Goal: Transaction & Acquisition: Purchase product/service

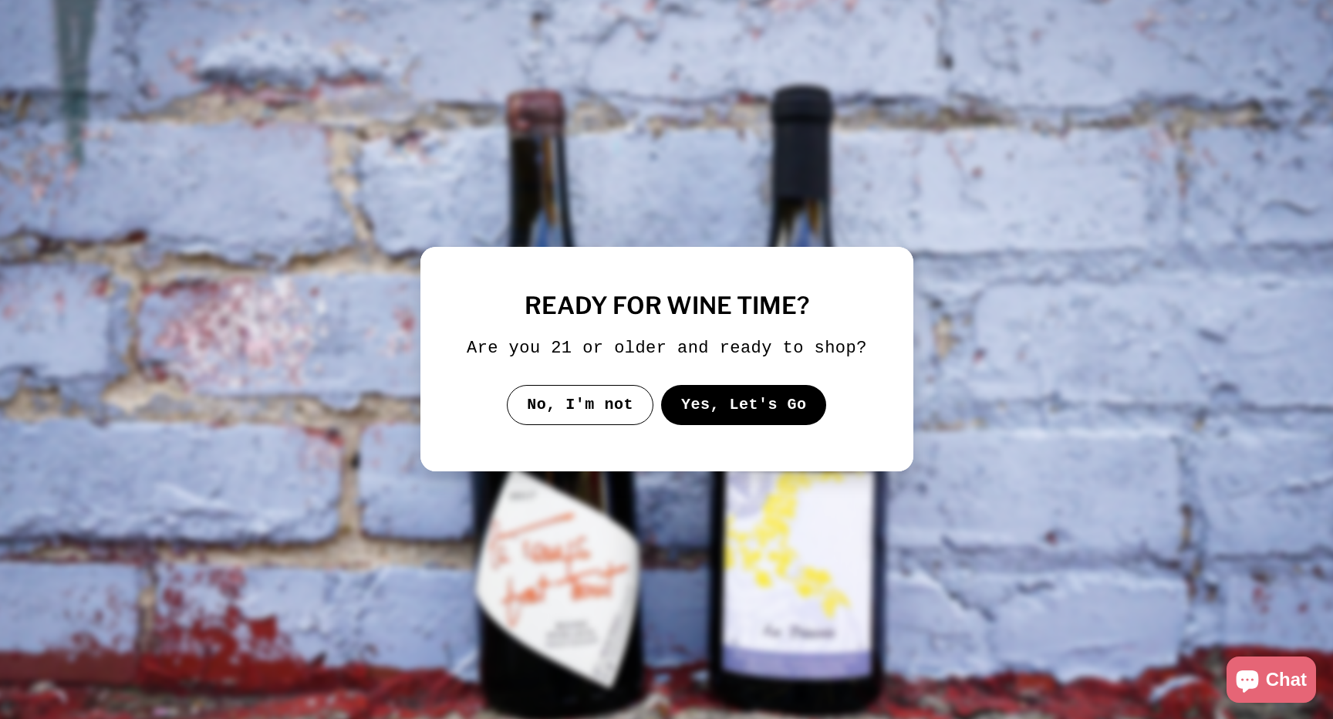
click at [726, 420] on button "Yes, Let's Go" at bounding box center [743, 405] width 166 height 40
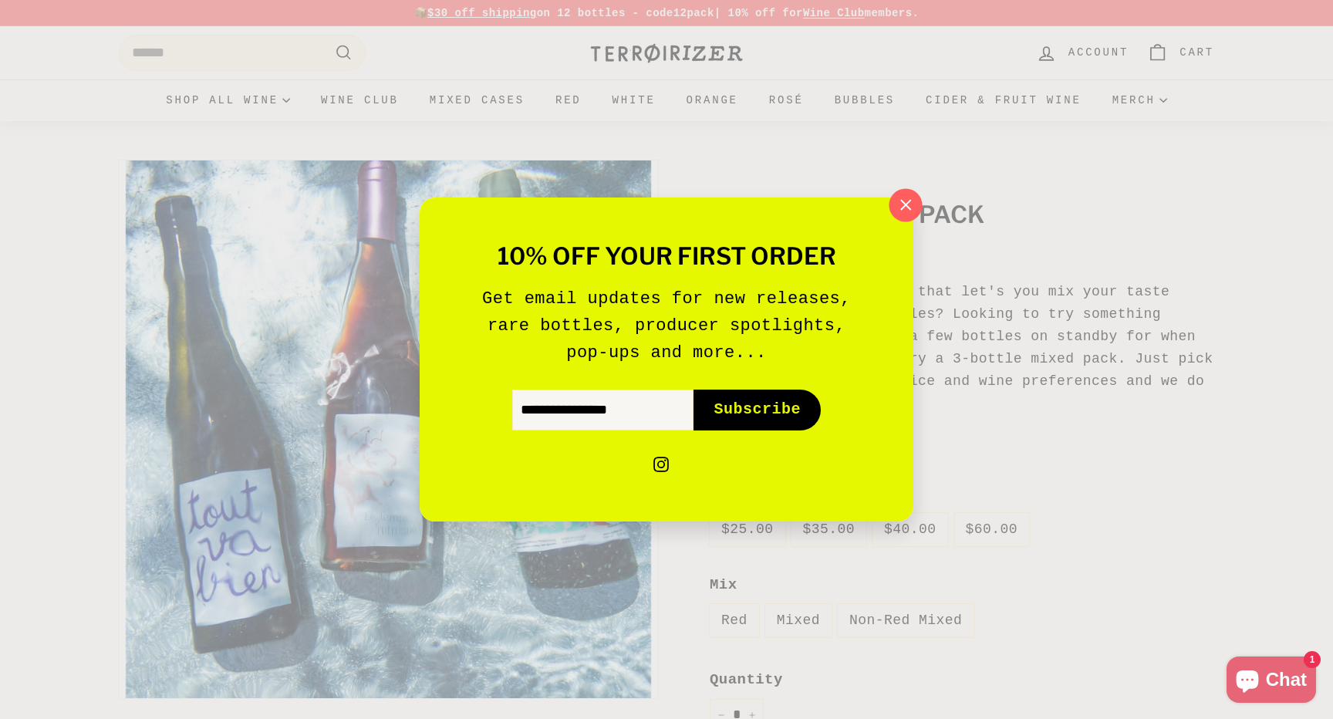
click at [898, 204] on icon "button" at bounding box center [905, 205] width 23 height 23
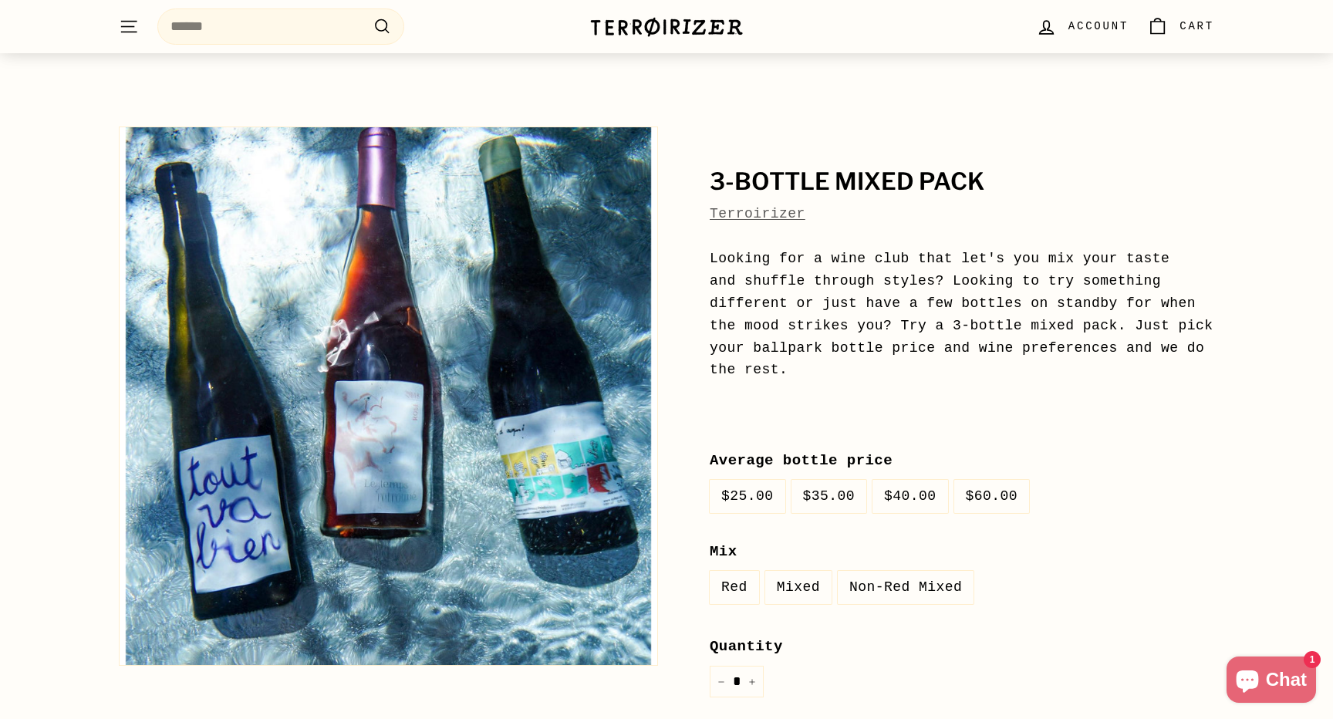
scroll to position [34, 0]
click at [796, 589] on label "Mixed" at bounding box center [798, 586] width 66 height 33
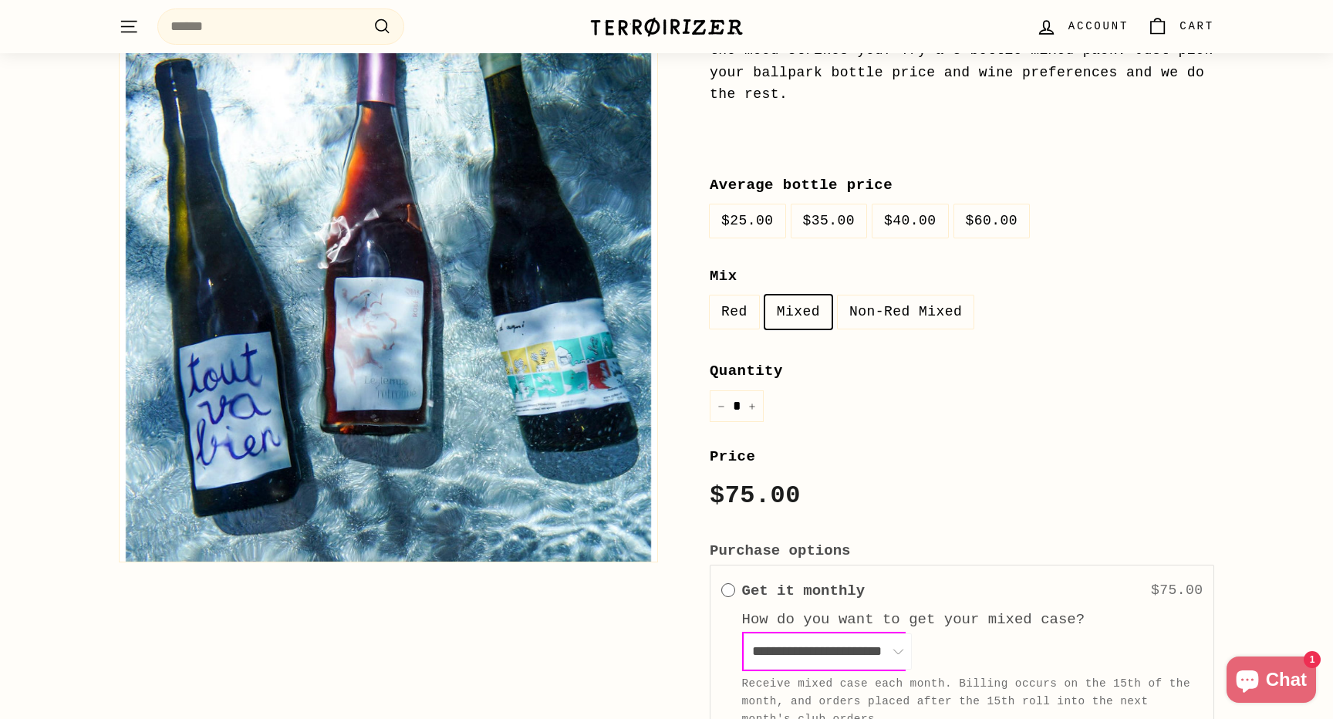
scroll to position [312, 0]
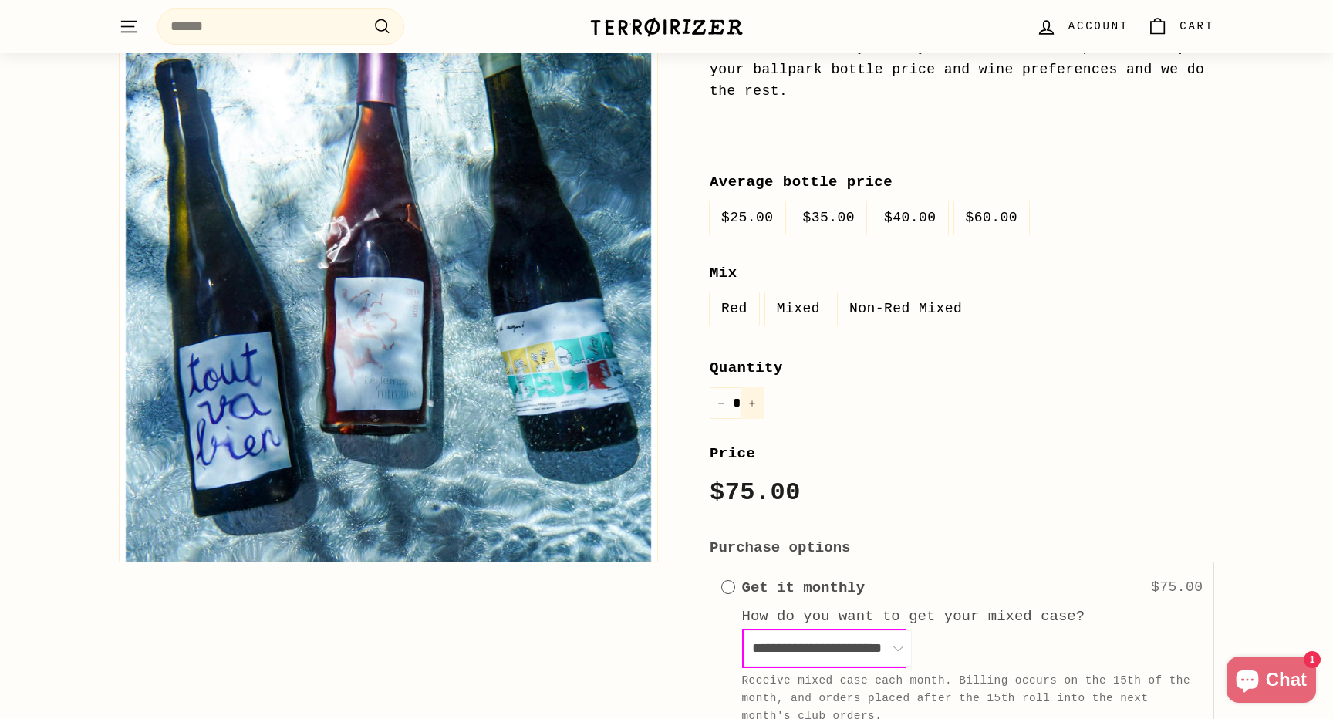
click at [751, 400] on icon "Increase item quantity by one" at bounding box center [752, 404] width 8 height 8
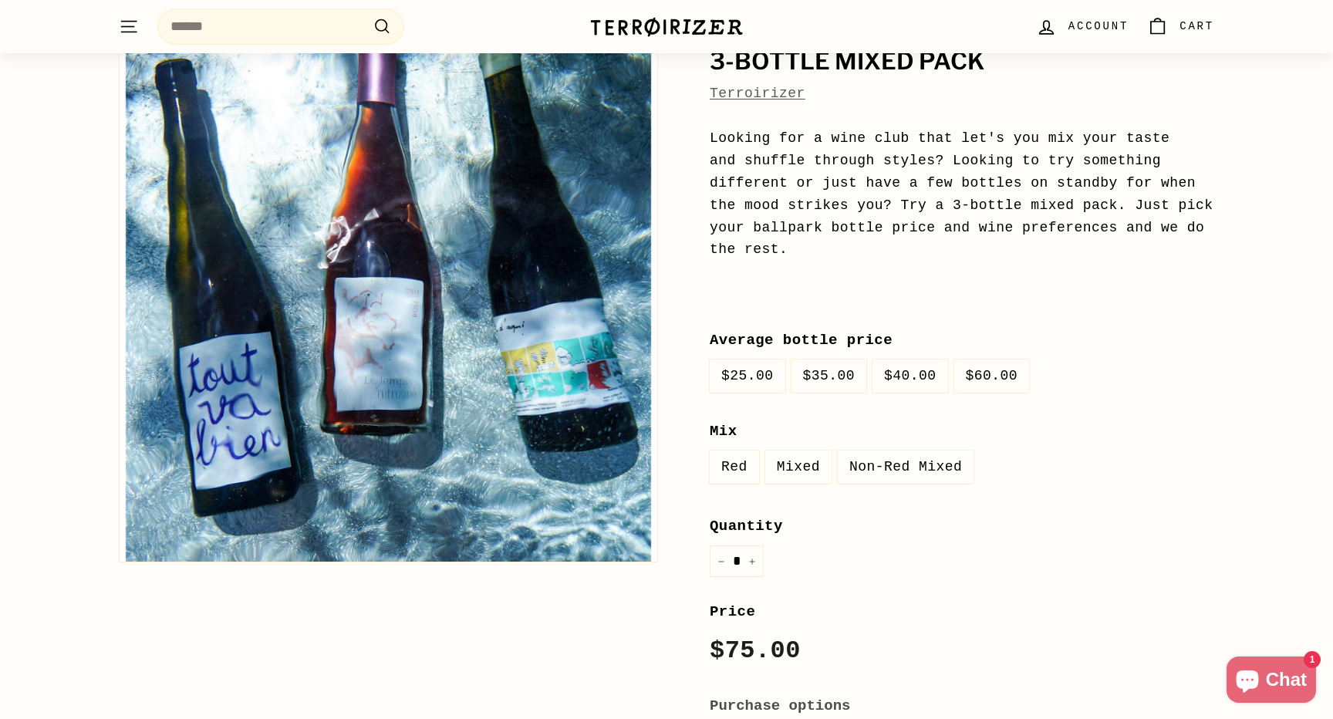
scroll to position [152, 0]
click at [722, 559] on icon "Reduce item quantity by one" at bounding box center [721, 563] width 8 height 8
click at [748, 562] on icon "Increase item quantity by one" at bounding box center [752, 563] width 8 height 8
type input "*"
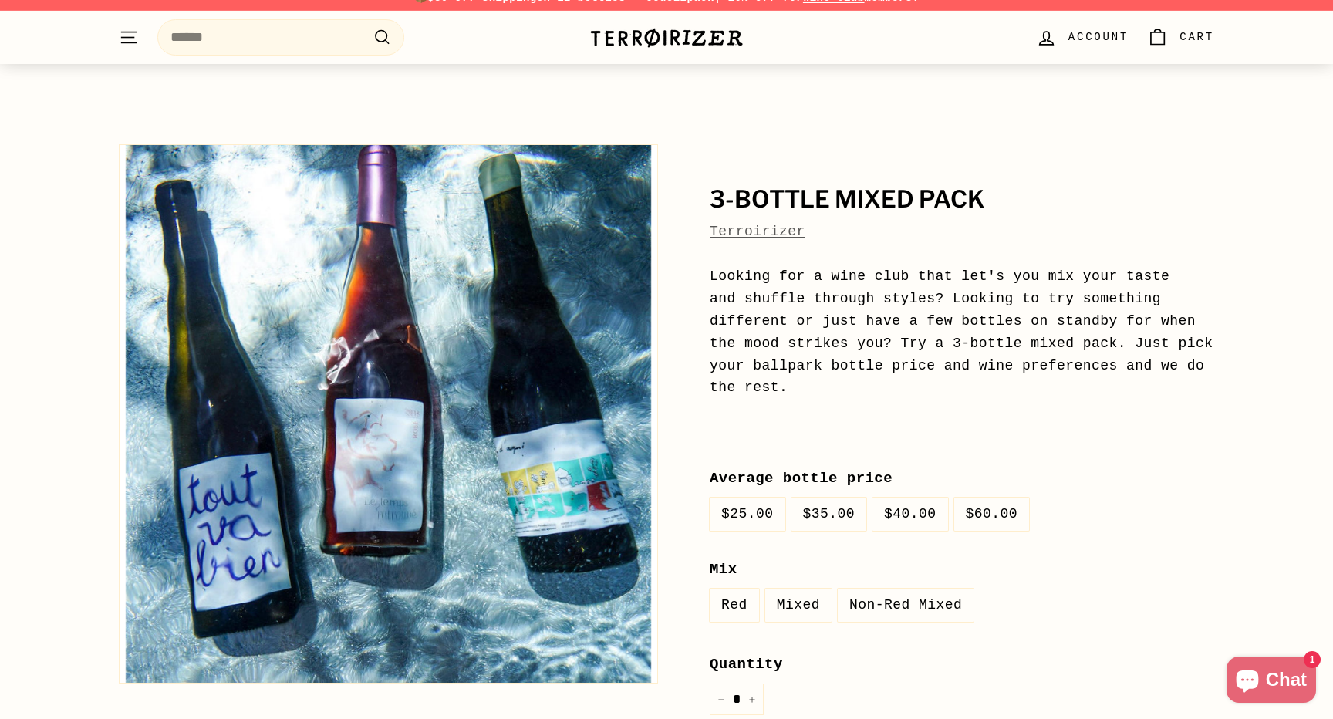
scroll to position [0, 0]
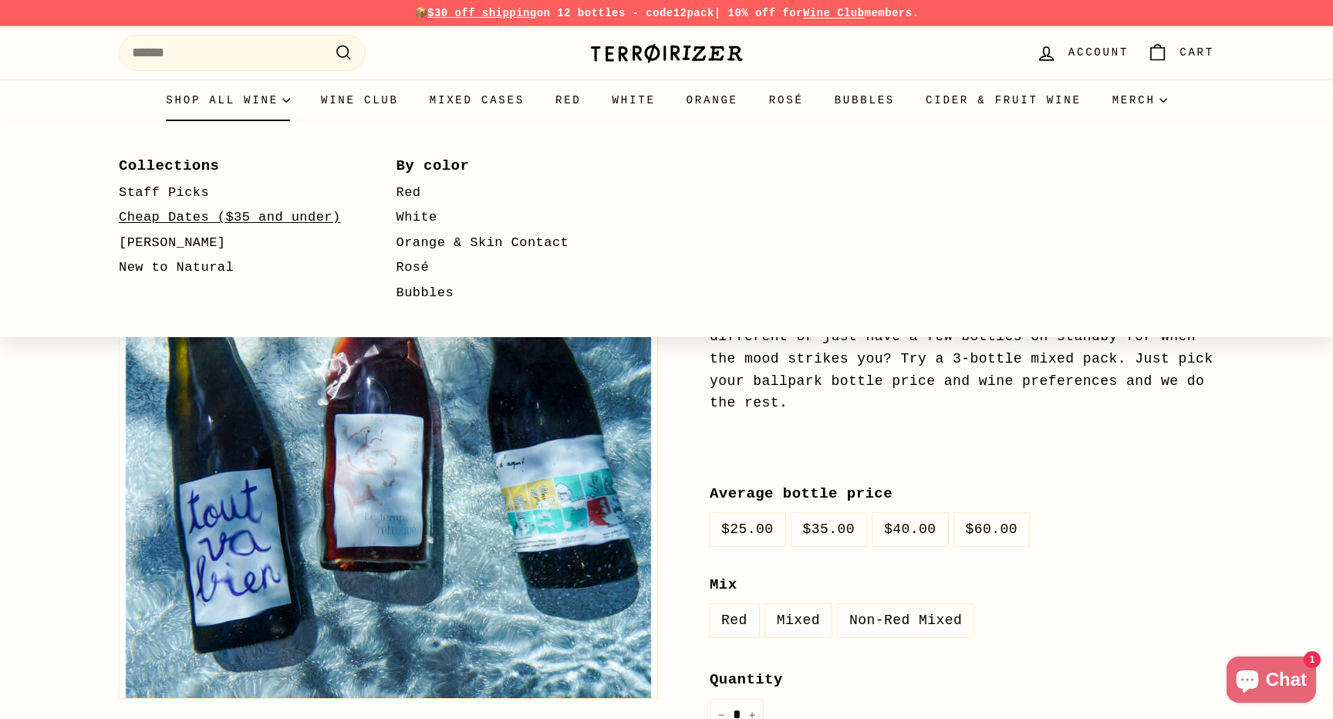
click at [174, 218] on link "Cheap Dates ($35 and under)" at bounding box center [235, 217] width 233 height 25
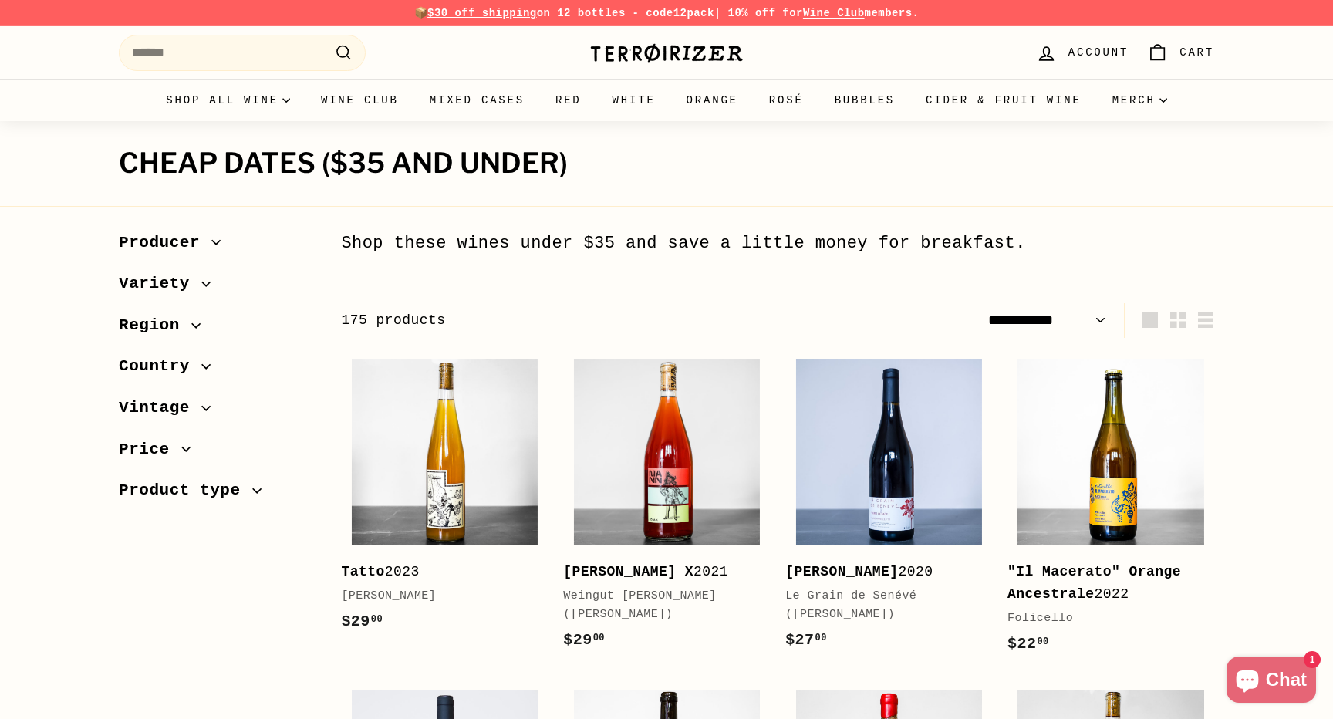
select select "**********"
click at [245, 489] on span "Product type" at bounding box center [185, 490] width 133 height 26
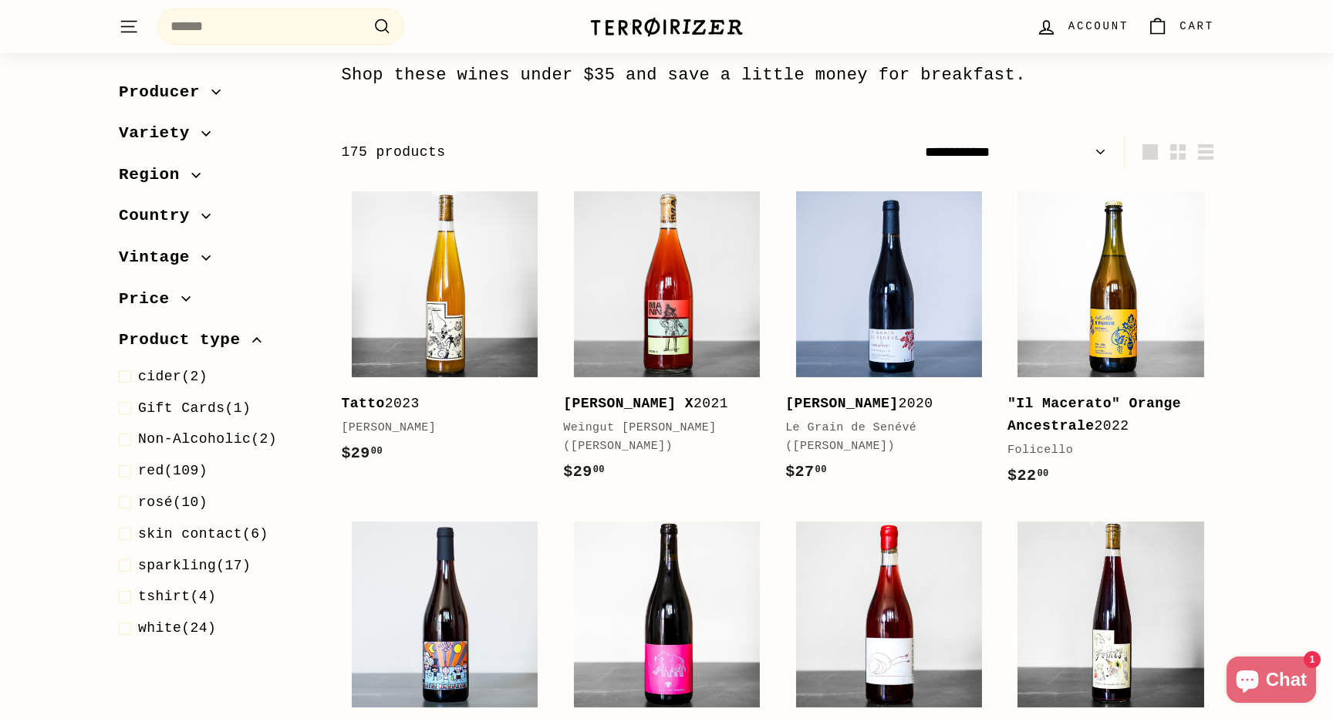
scroll to position [177, 0]
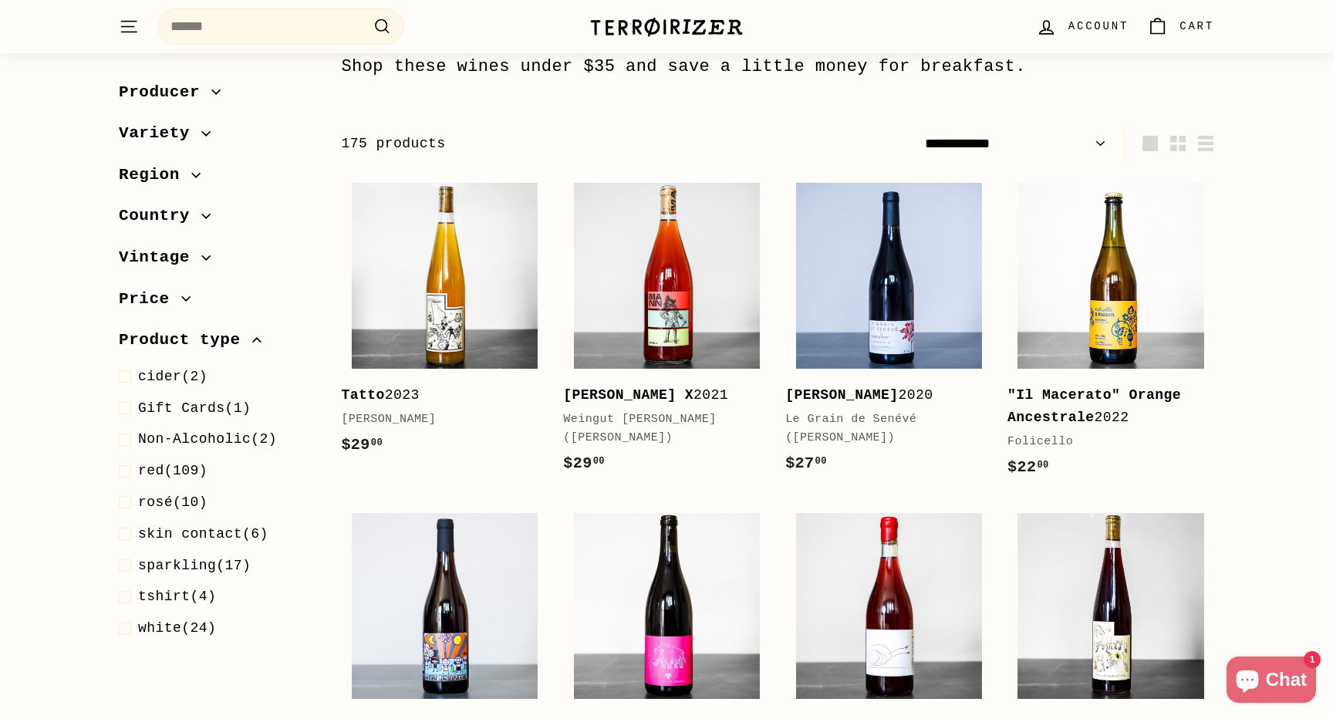
click at [254, 336] on icon "button" at bounding box center [256, 340] width 9 height 9
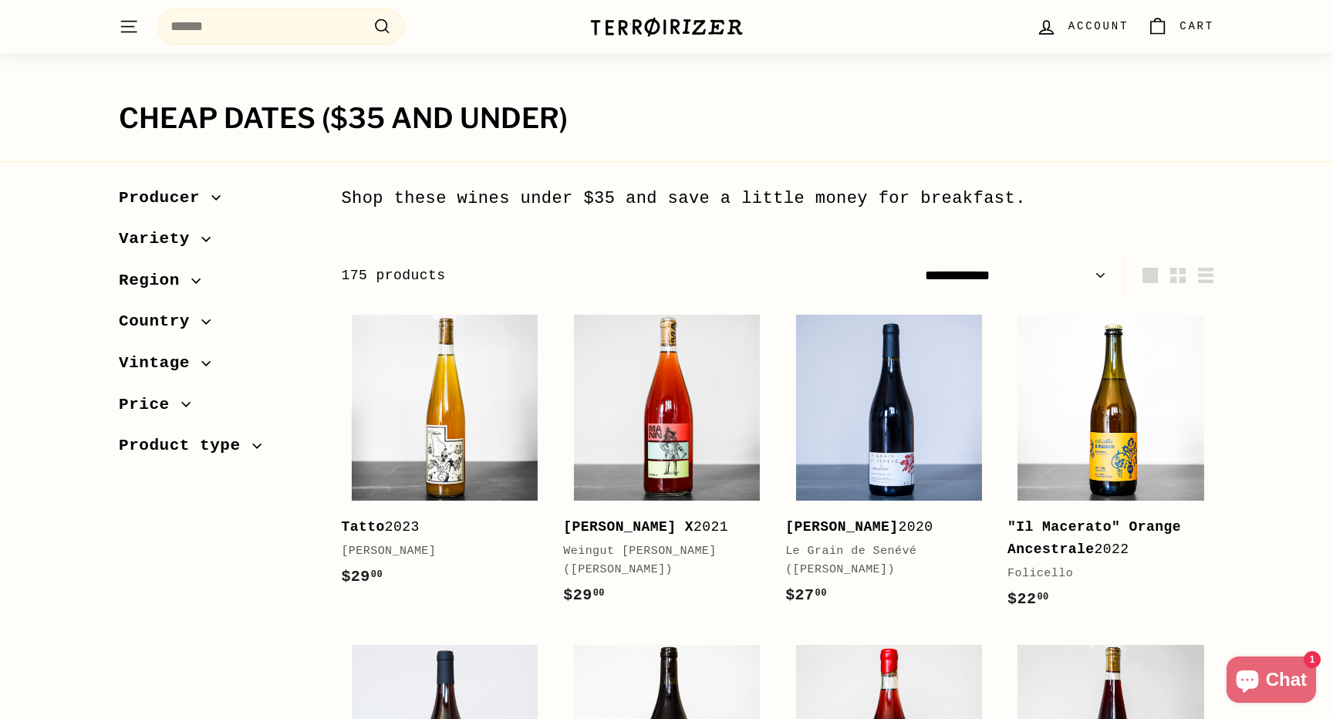
scroll to position [15, 0]
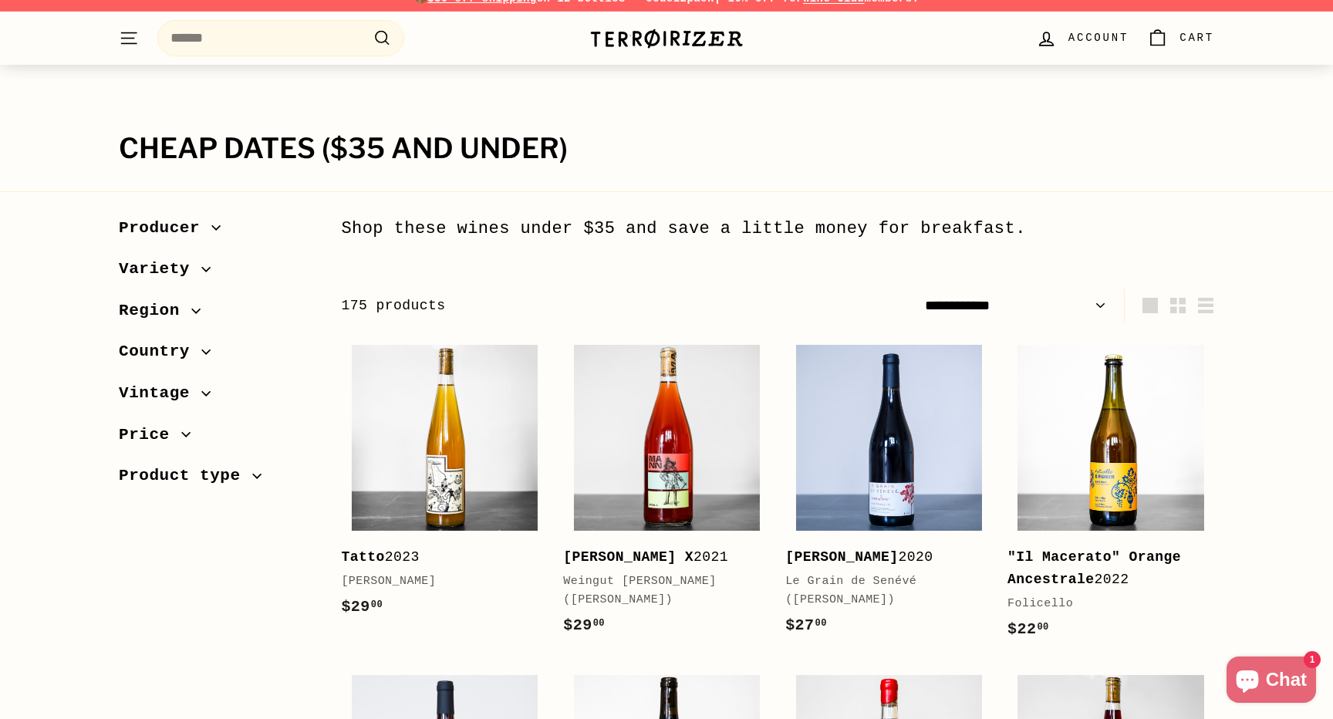
click at [203, 395] on icon "button" at bounding box center [205, 393] width 9 height 9
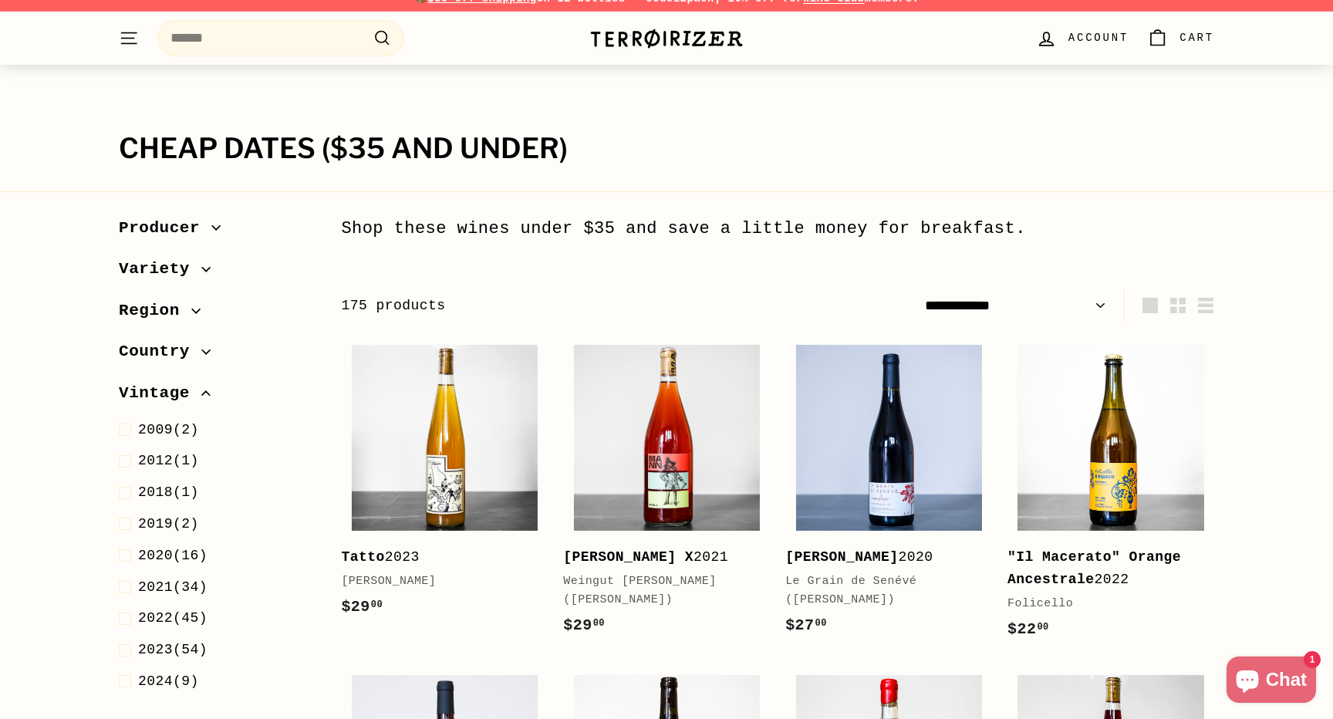
click at [204, 391] on icon "button" at bounding box center [205, 393] width 8 height 4
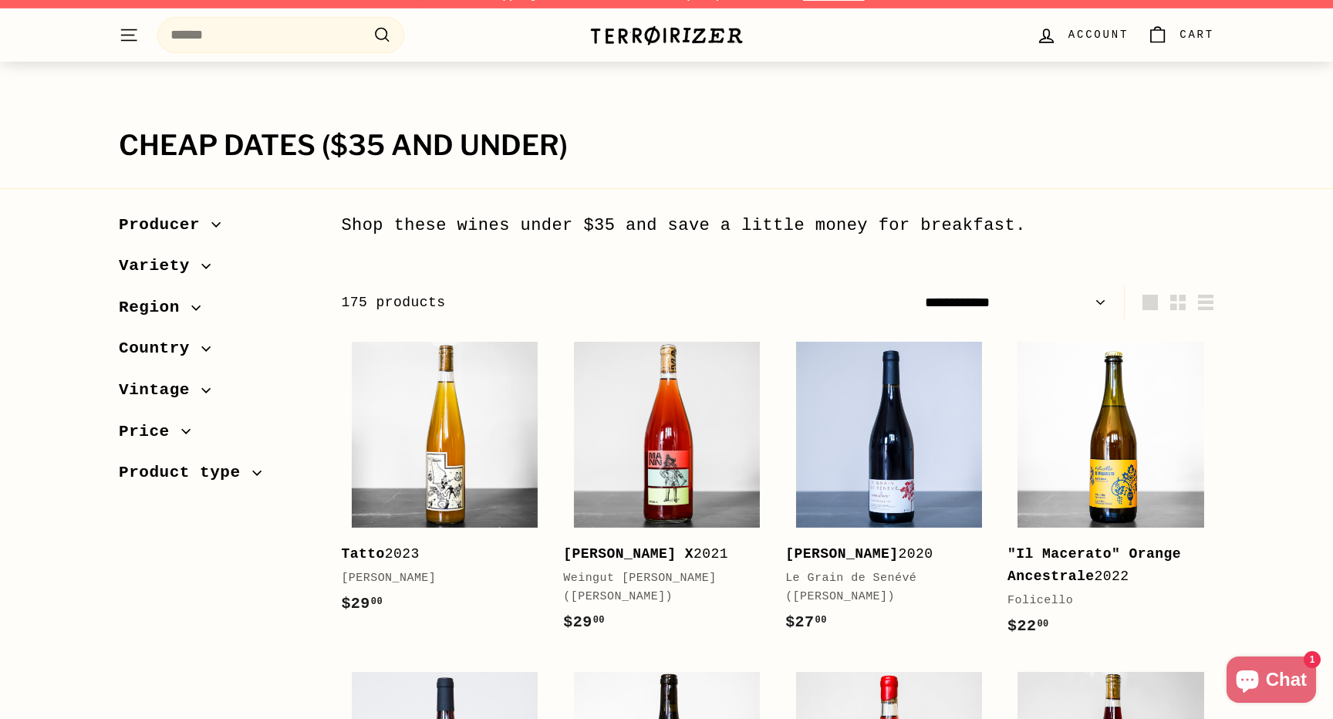
scroll to position [0, 0]
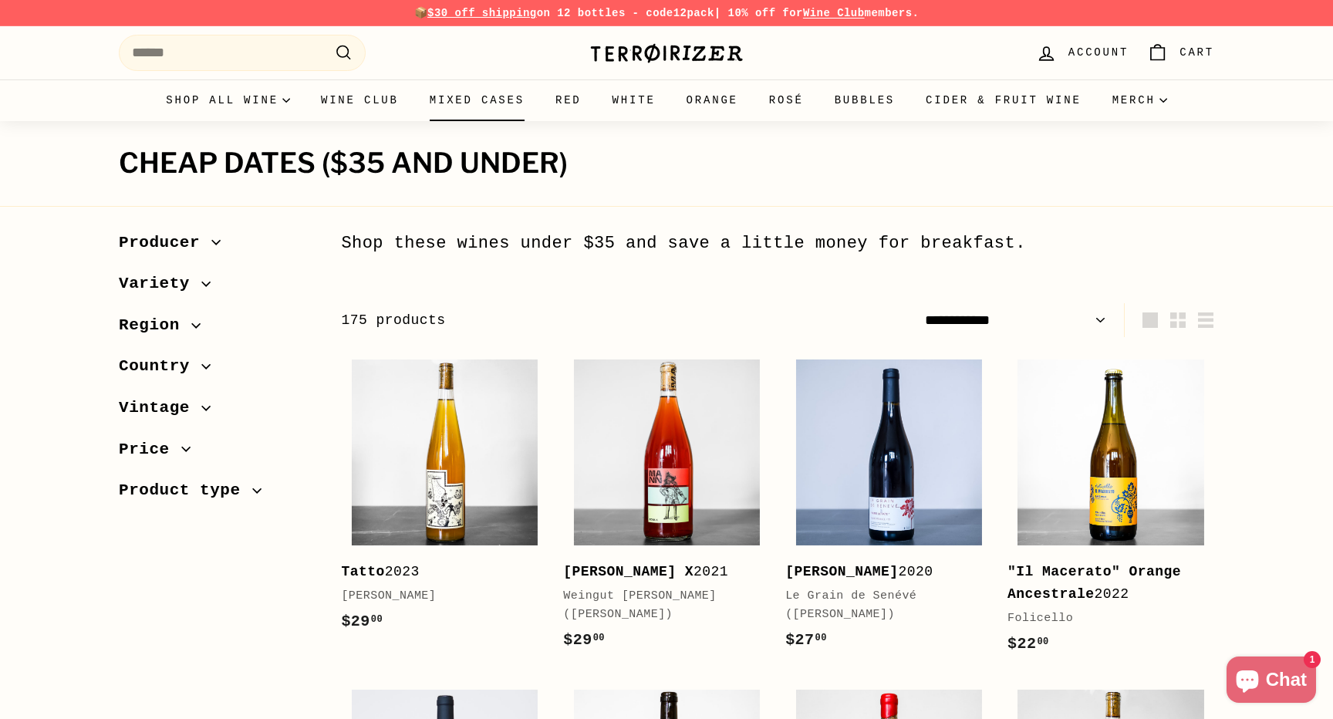
click at [462, 106] on link "Mixed Cases" at bounding box center [477, 100] width 126 height 42
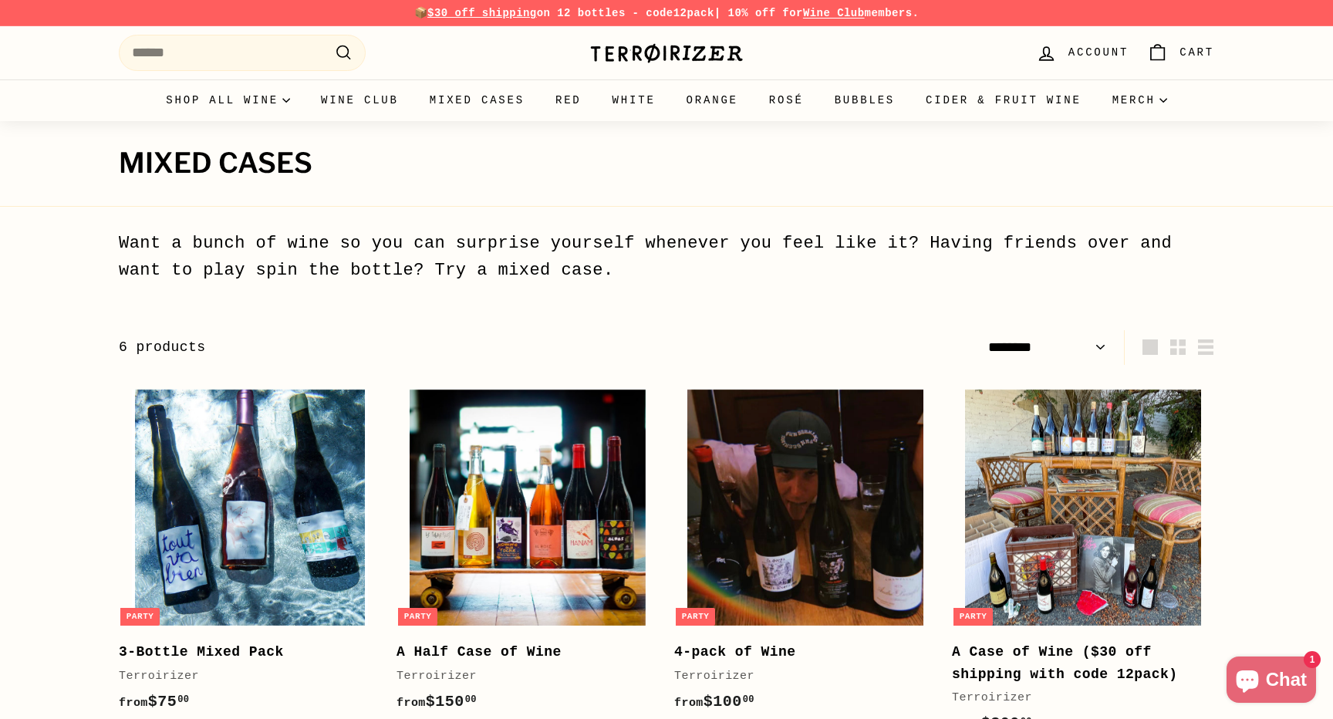
select select "******"
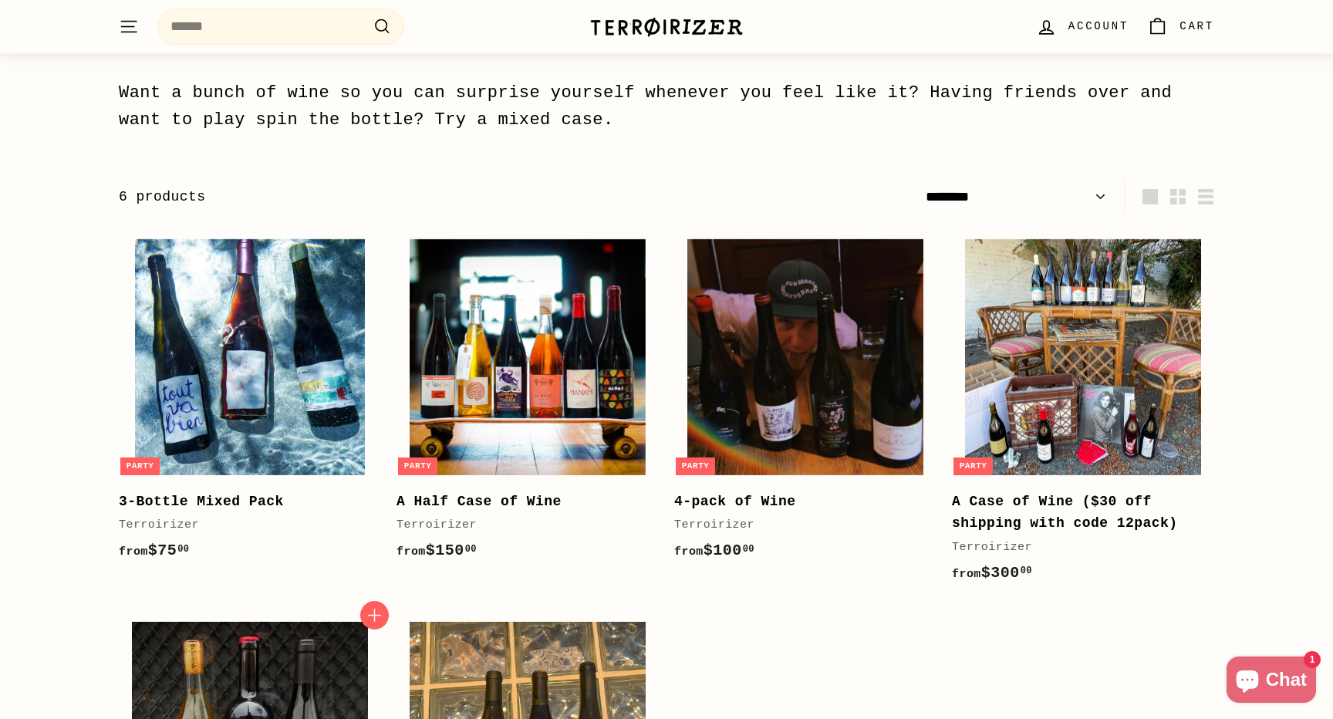
scroll to position [75, 0]
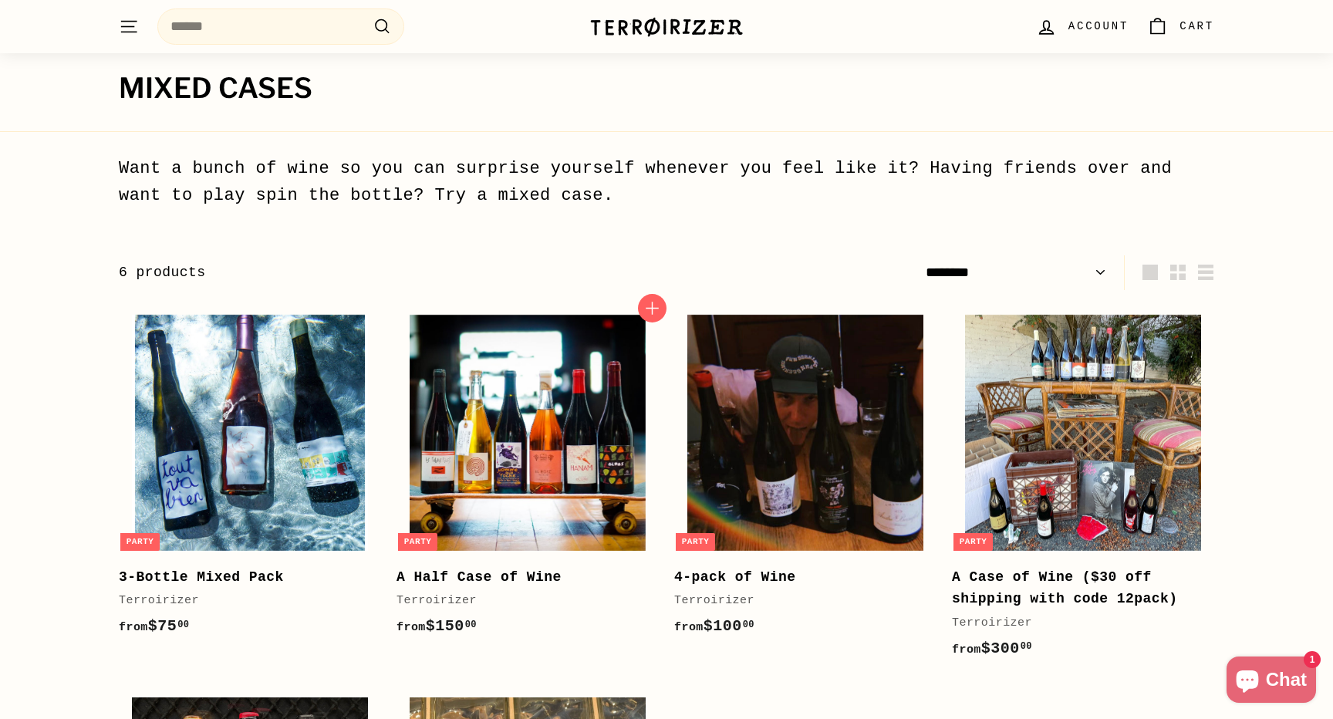
click at [485, 577] on b "A Half Case of Wine" at bounding box center [478, 576] width 165 height 15
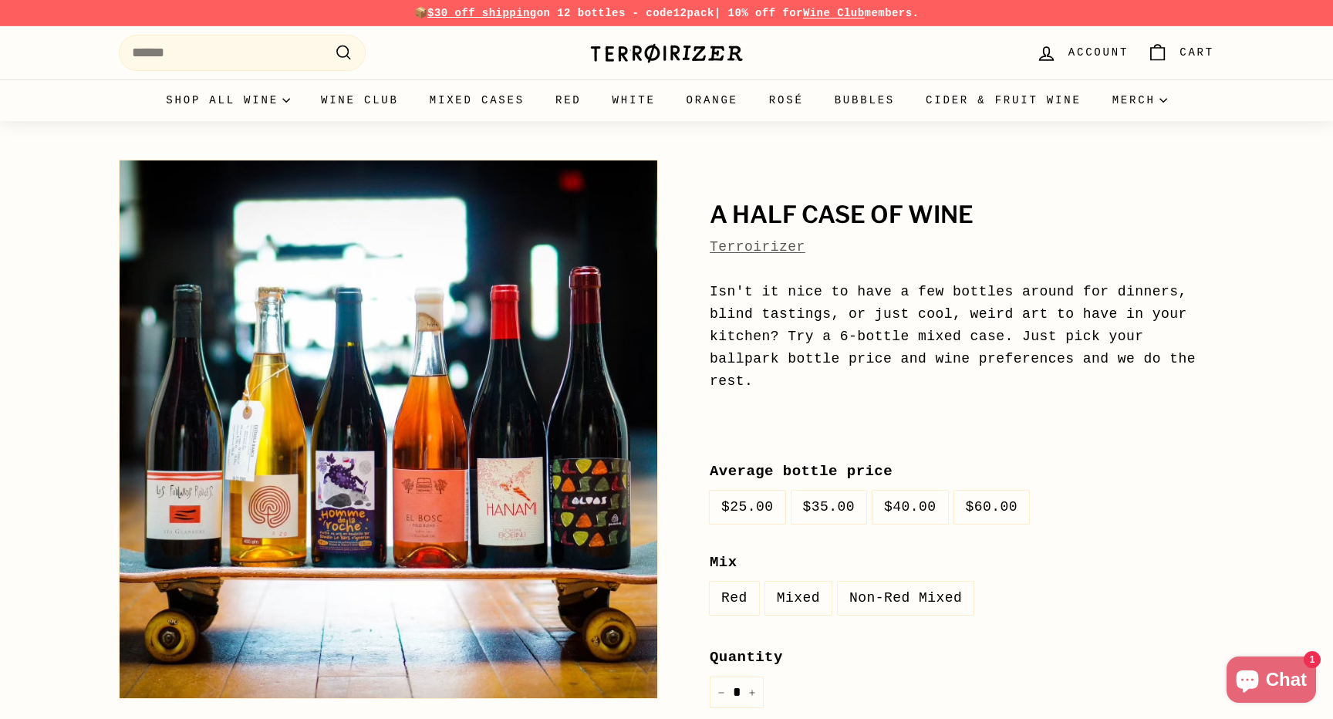
click at [798, 598] on label "Mixed" at bounding box center [798, 598] width 66 height 33
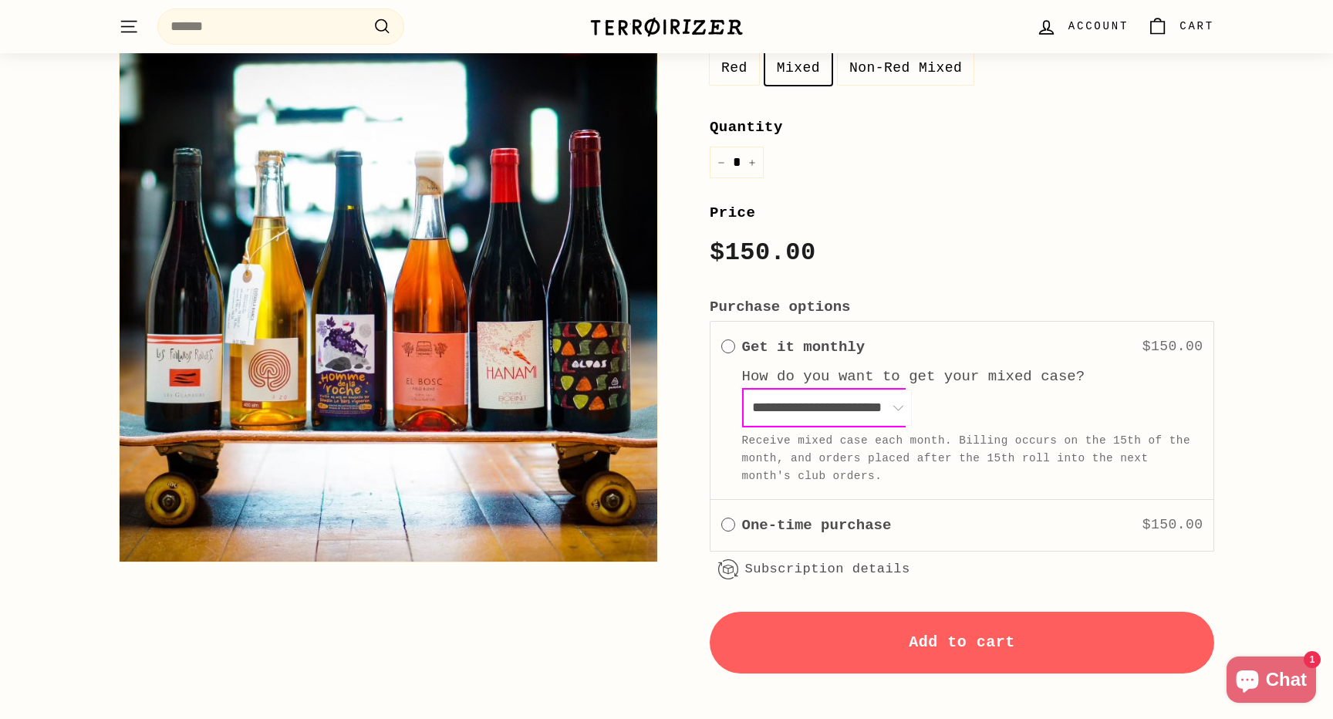
scroll to position [549, 0]
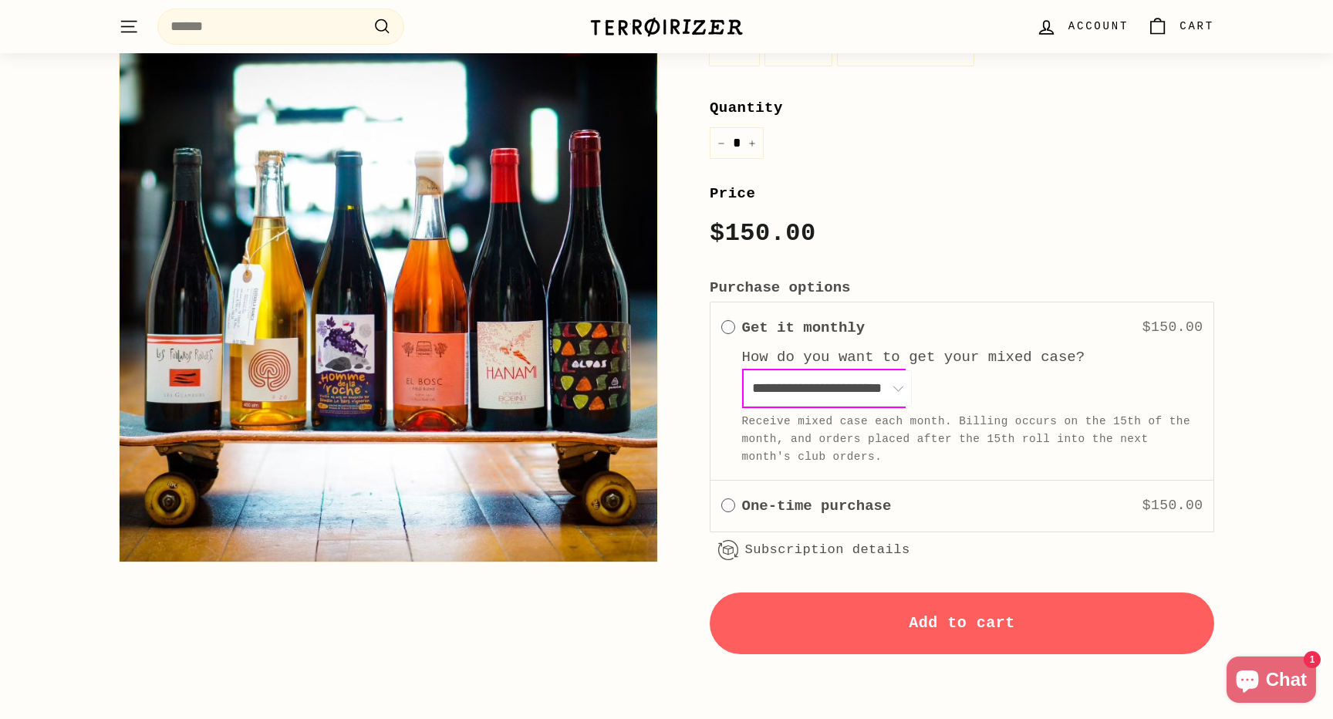
click at [724, 501] on span "One time" at bounding box center [728, 505] width 14 height 14
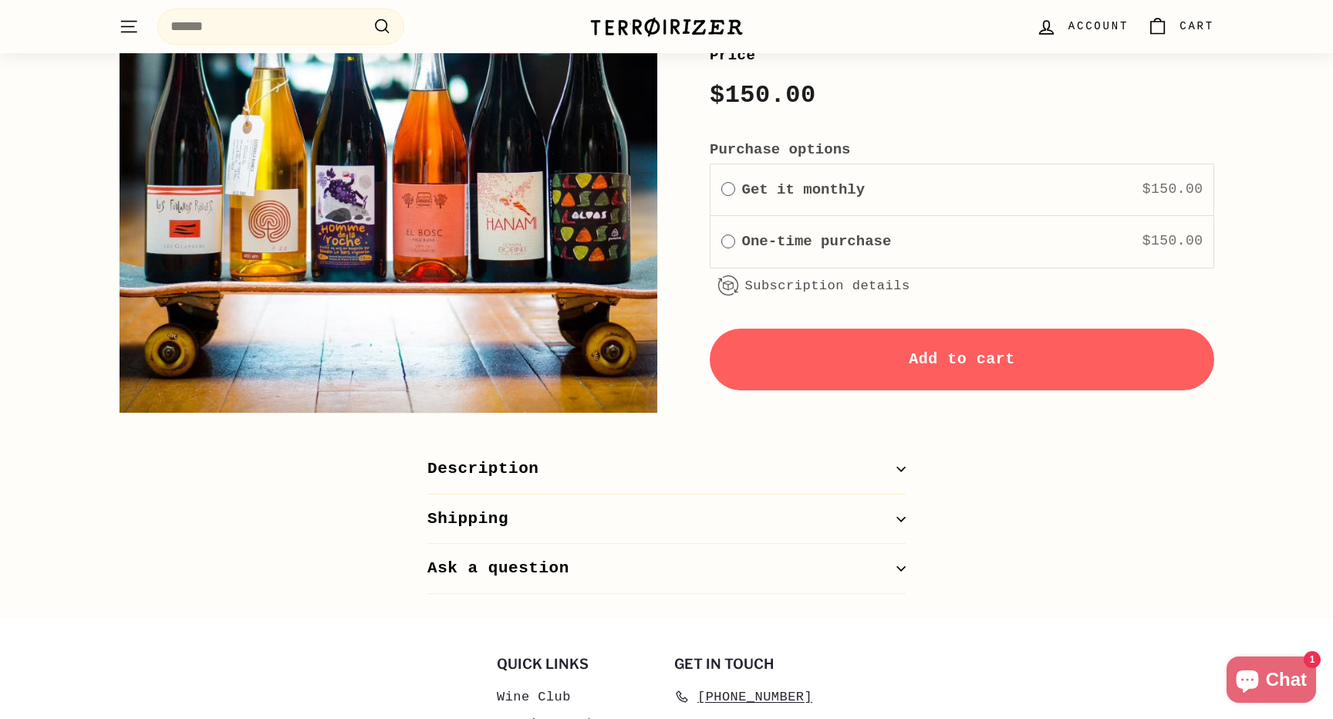
scroll to position [692, 0]
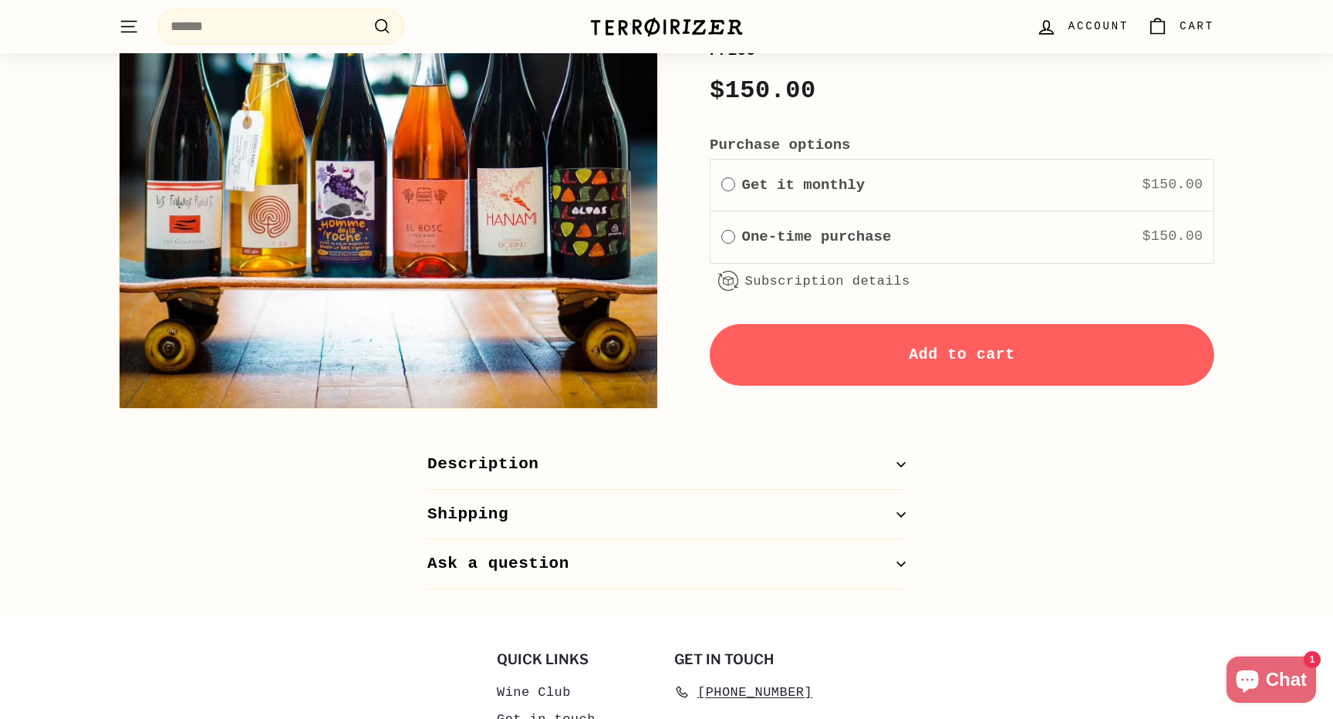
click at [915, 509] on div "Description Isn't it nice to have a few bottles around for dinners, blind tasti…" at bounding box center [666, 515] width 540 height 150
click at [900, 510] on icon "button" at bounding box center [900, 514] width 9 height 9
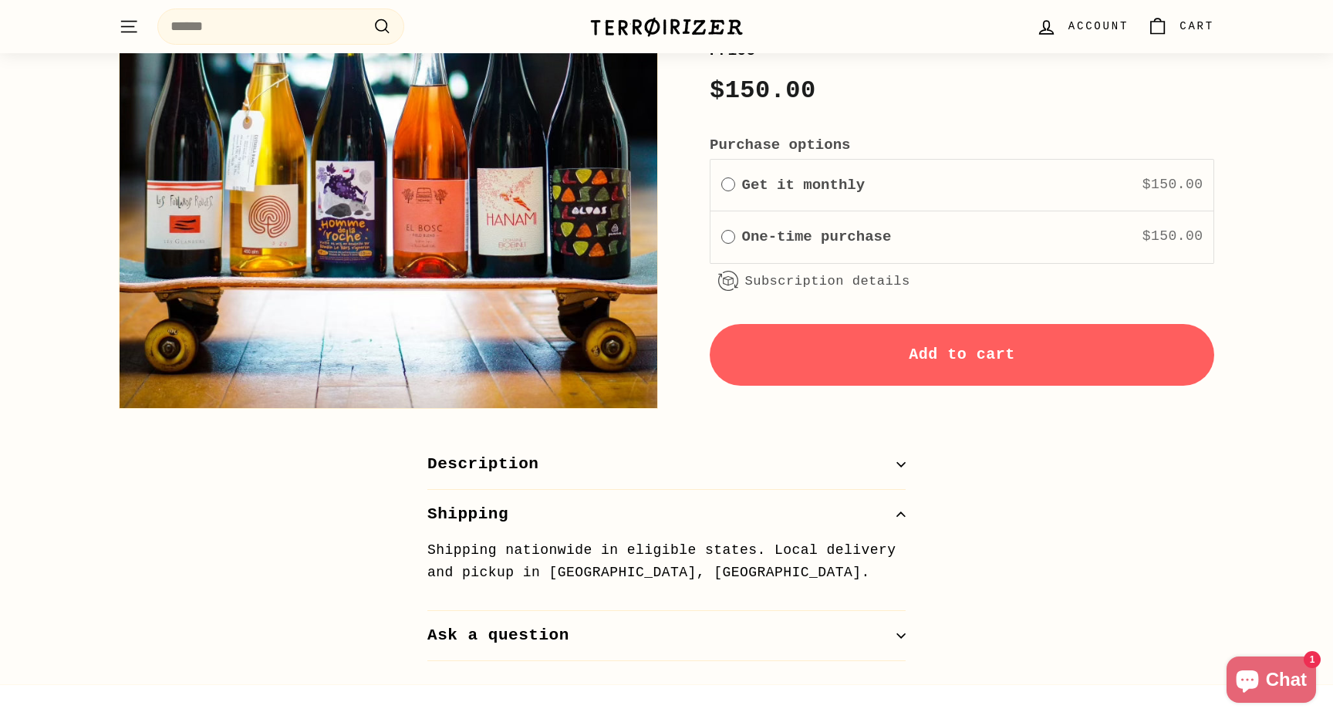
click at [900, 512] on icon "button" at bounding box center [900, 514] width 8 height 4
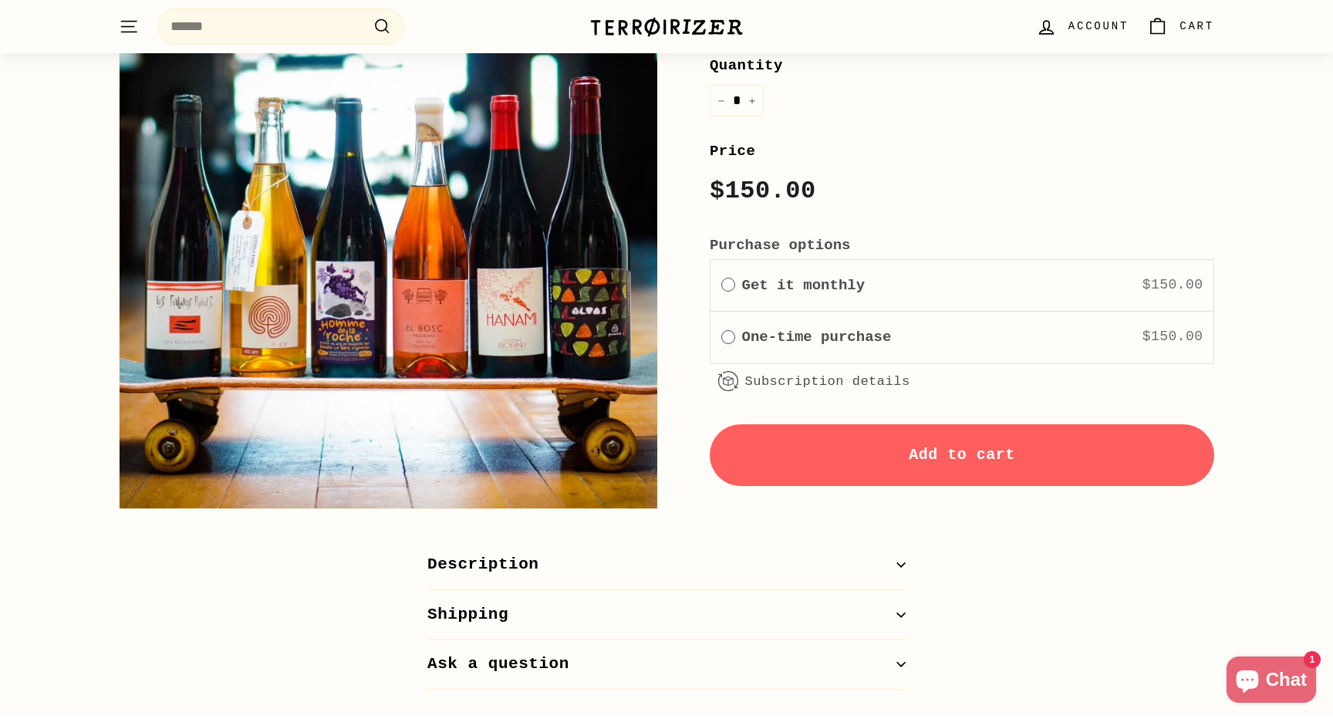
scroll to position [568, 0]
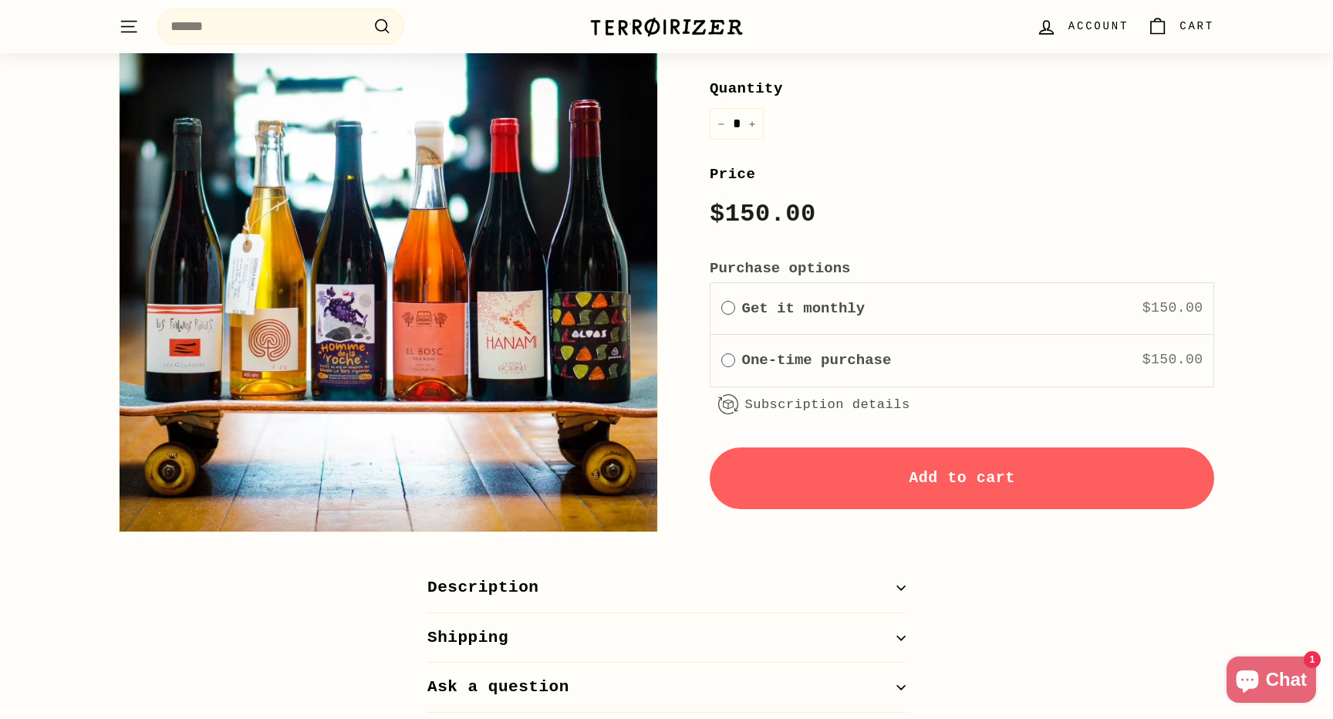
click at [930, 483] on span "Add to cart" at bounding box center [962, 478] width 106 height 18
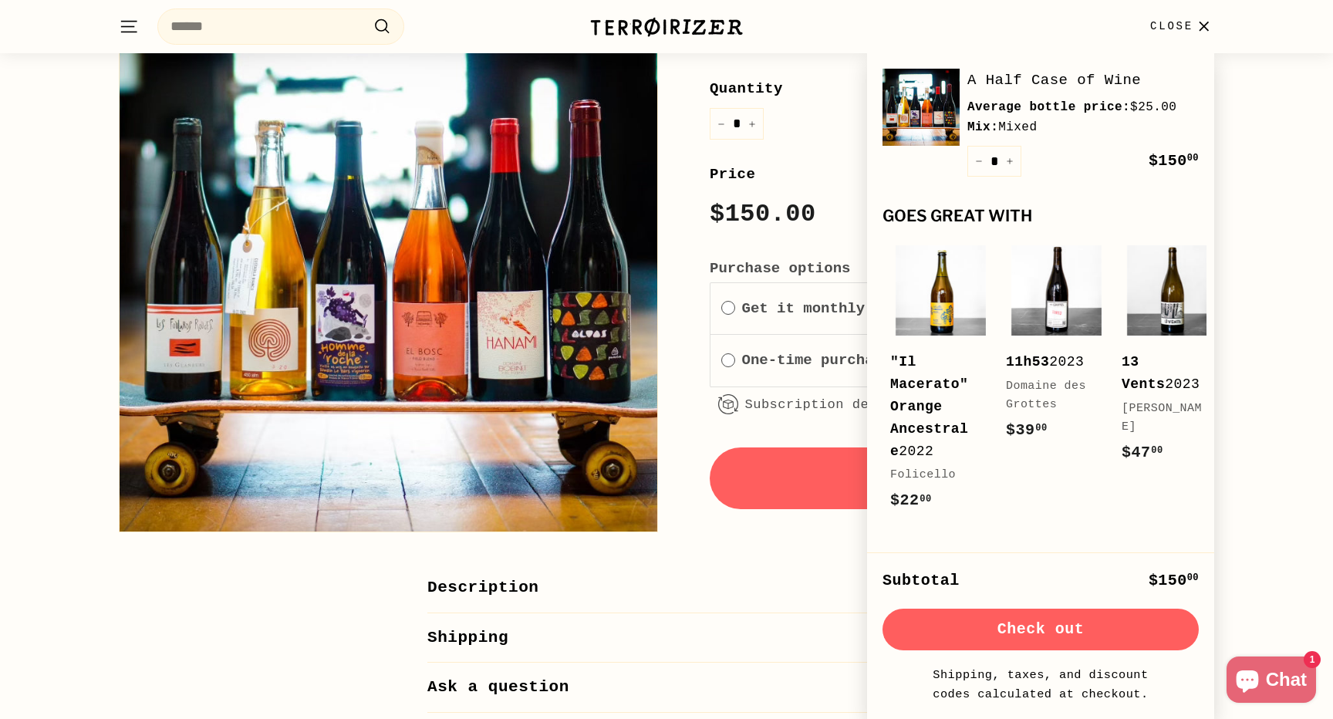
click at [1028, 636] on button "Check out" at bounding box center [1040, 630] width 316 height 42
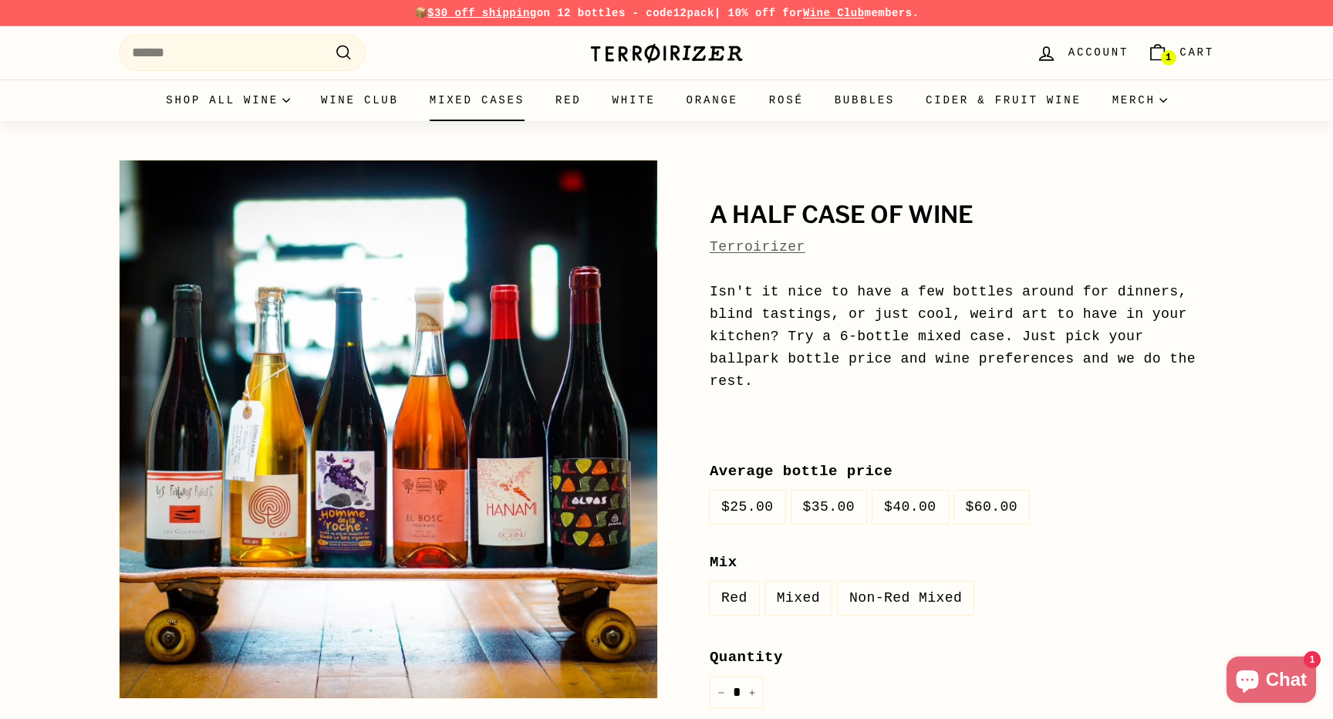
click at [474, 100] on link "Mixed Cases" at bounding box center [477, 100] width 126 height 42
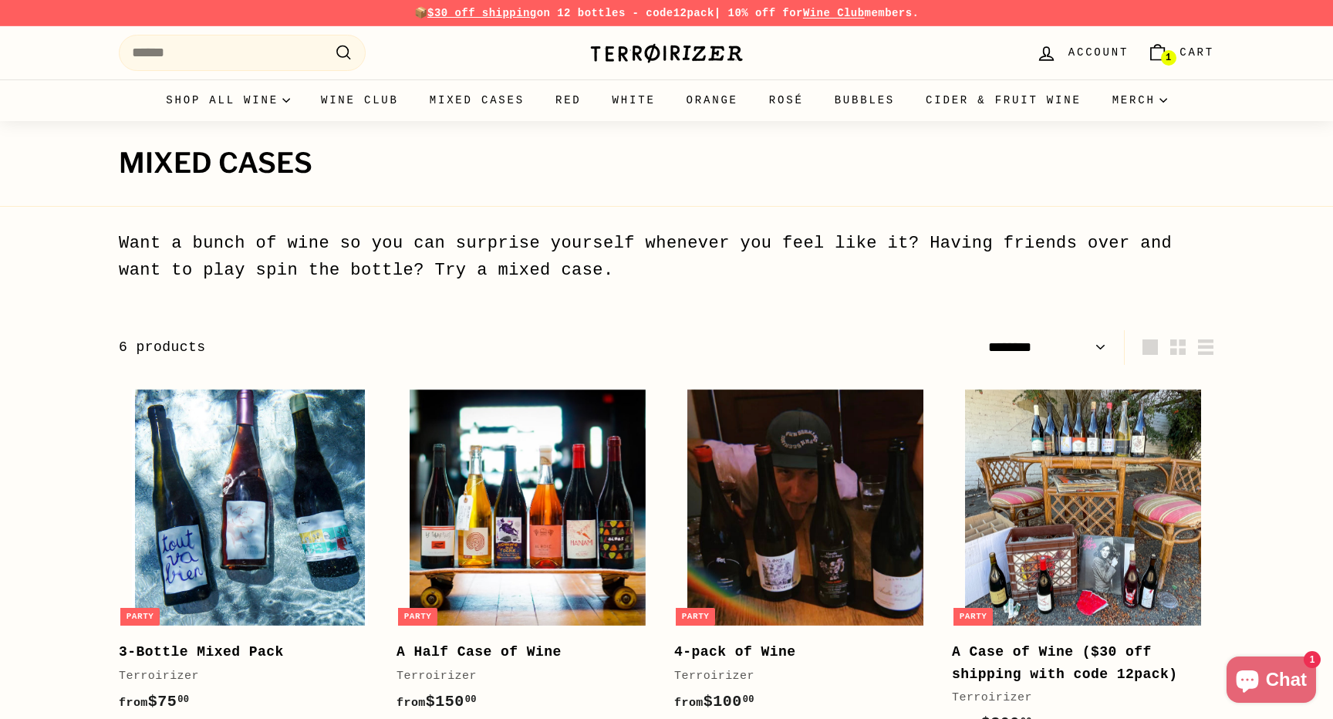
select select "******"
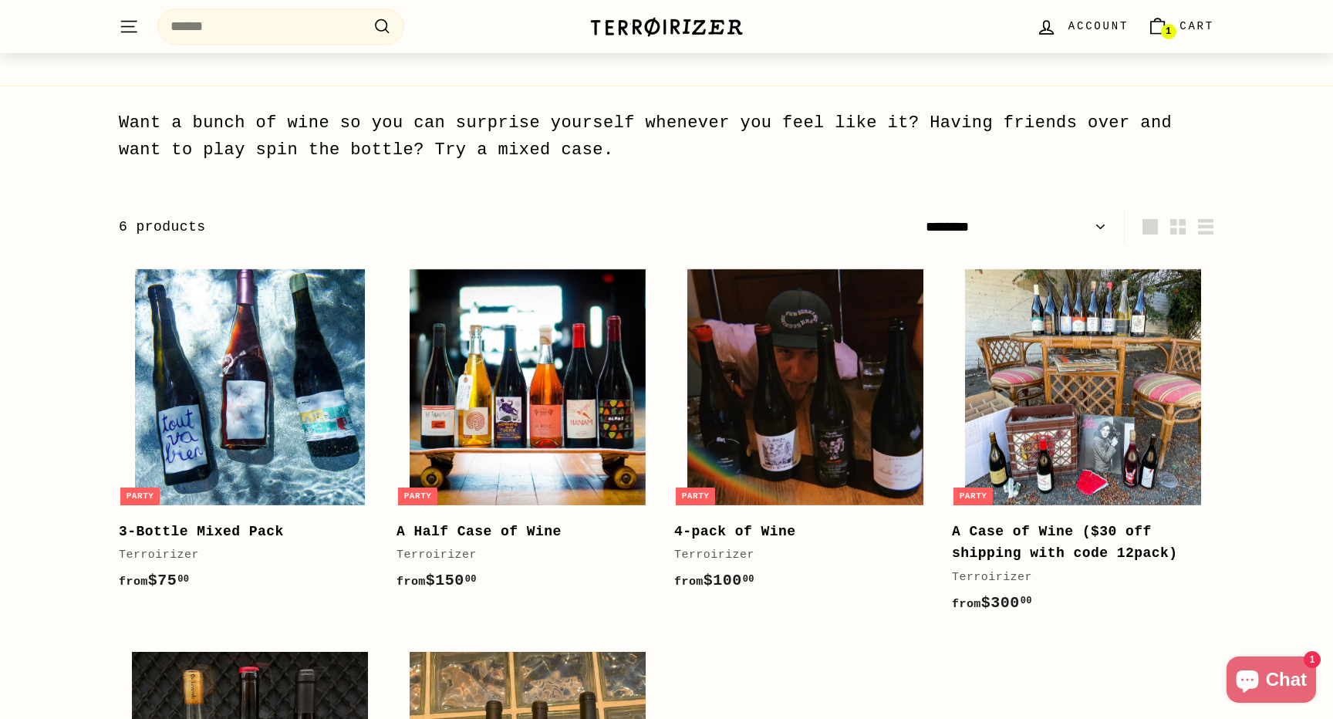
scroll to position [245, 0]
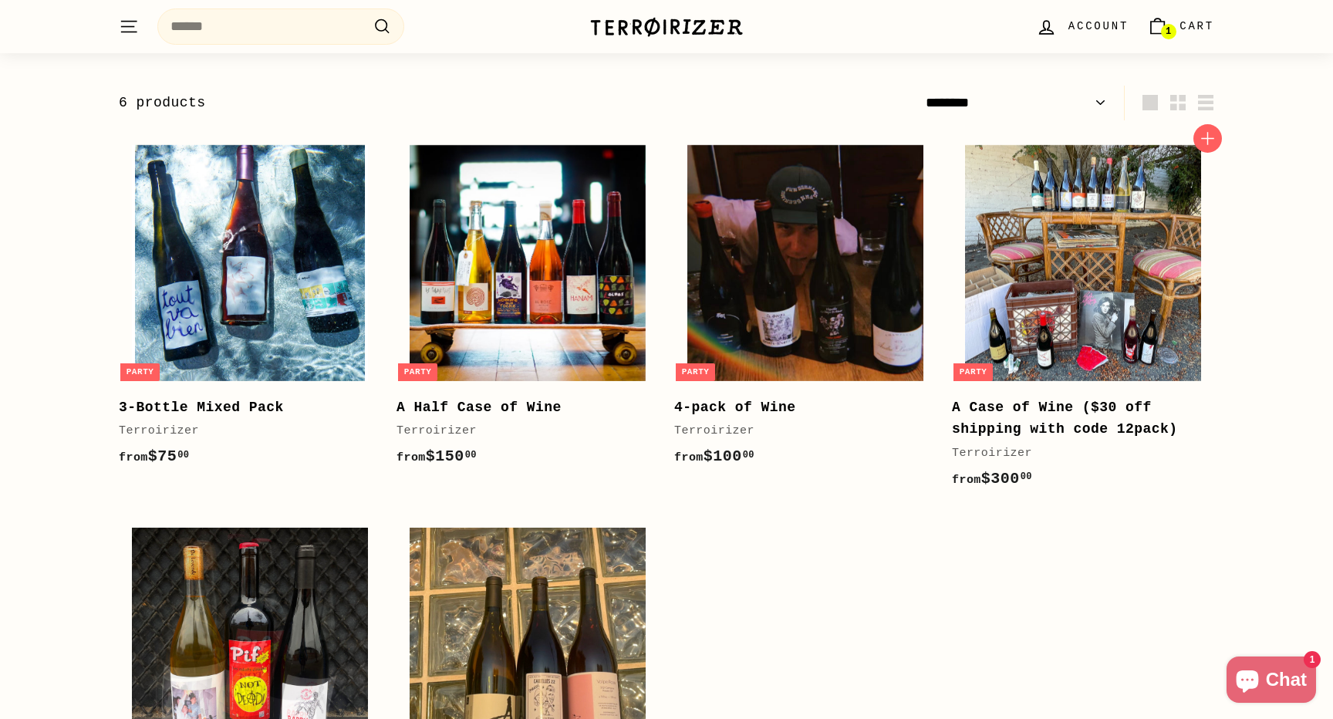
click at [1057, 403] on b "A Case of Wine ($30 off shipping with code 12pack)" at bounding box center [1065, 419] width 226 height 38
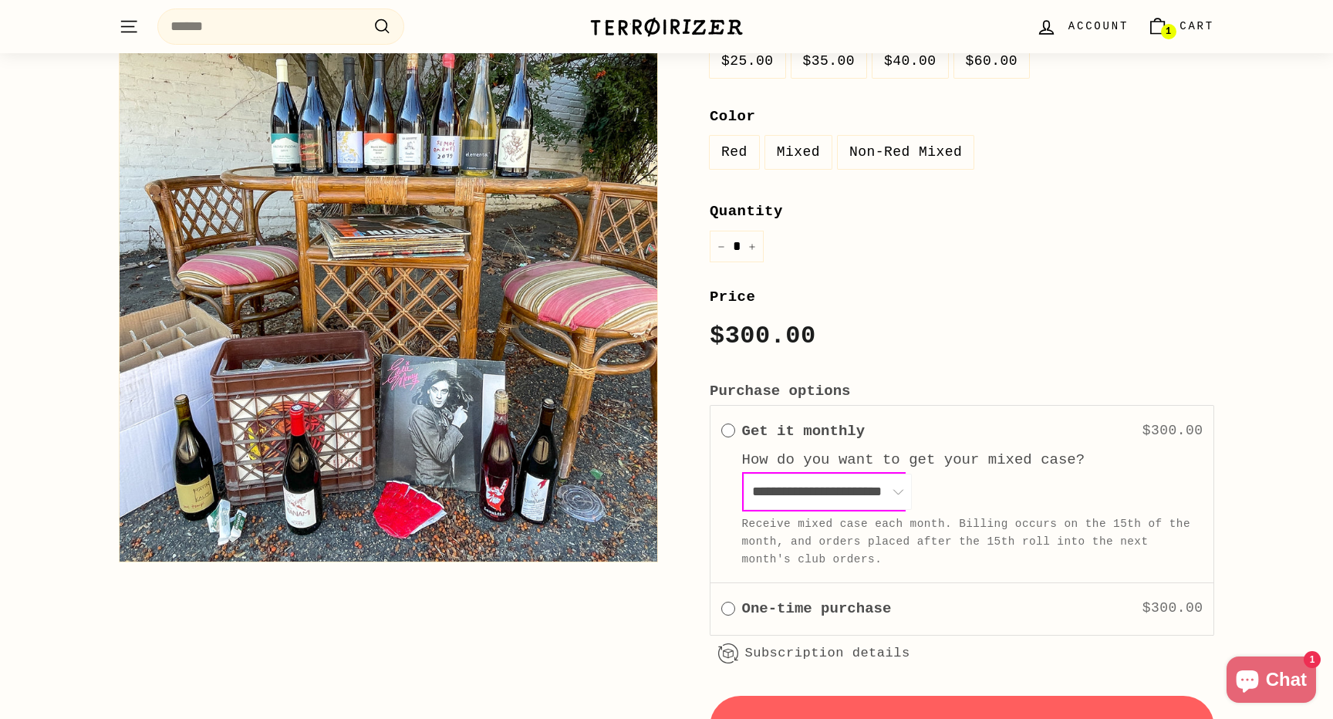
scroll to position [493, 0]
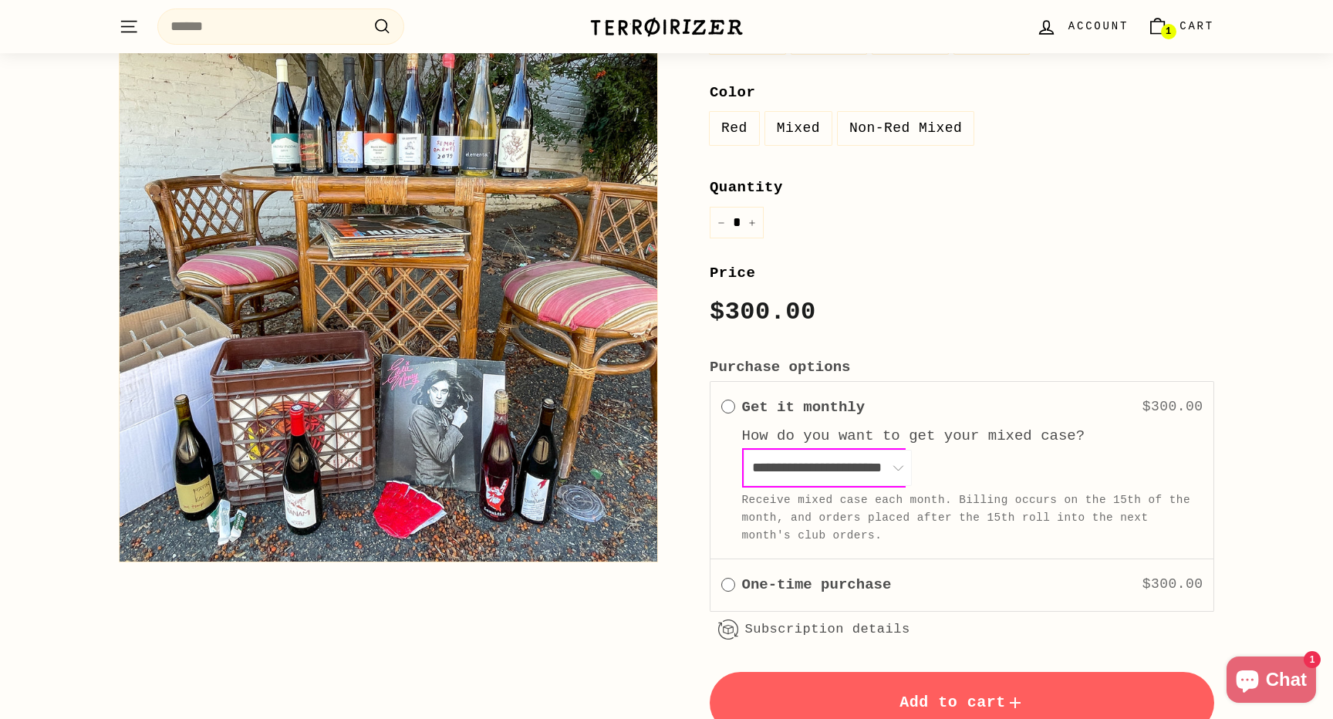
click at [729, 582] on span "One time" at bounding box center [728, 585] width 14 height 14
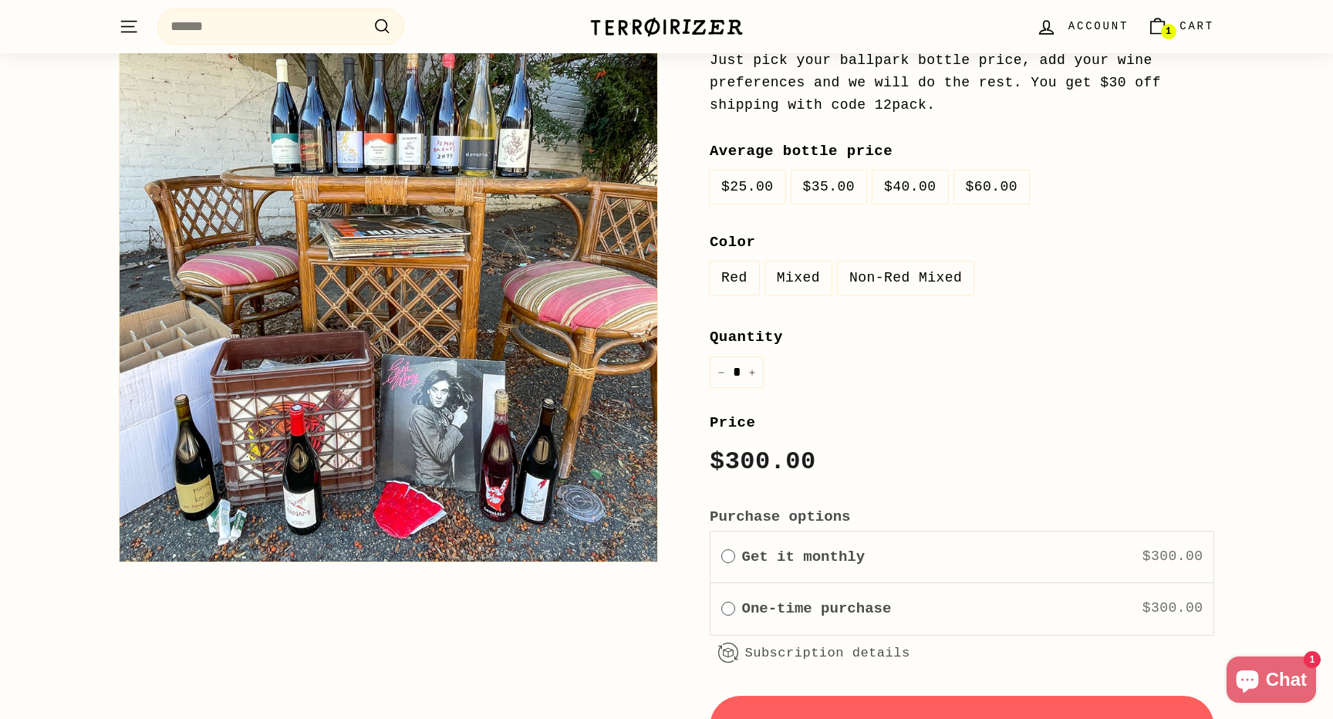
scroll to position [342, 0]
click at [803, 280] on label "Mixed" at bounding box center [798, 278] width 66 height 33
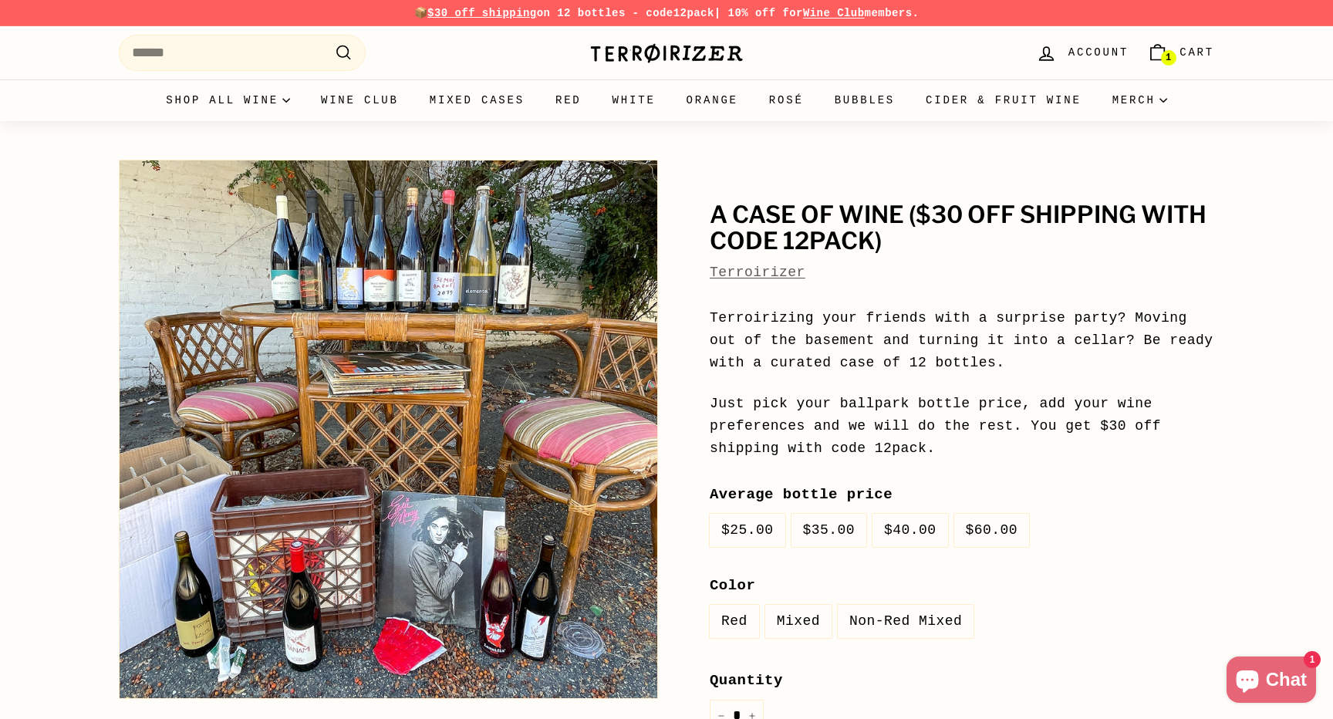
click at [1169, 52] on span "1" at bounding box center [1167, 57] width 5 height 11
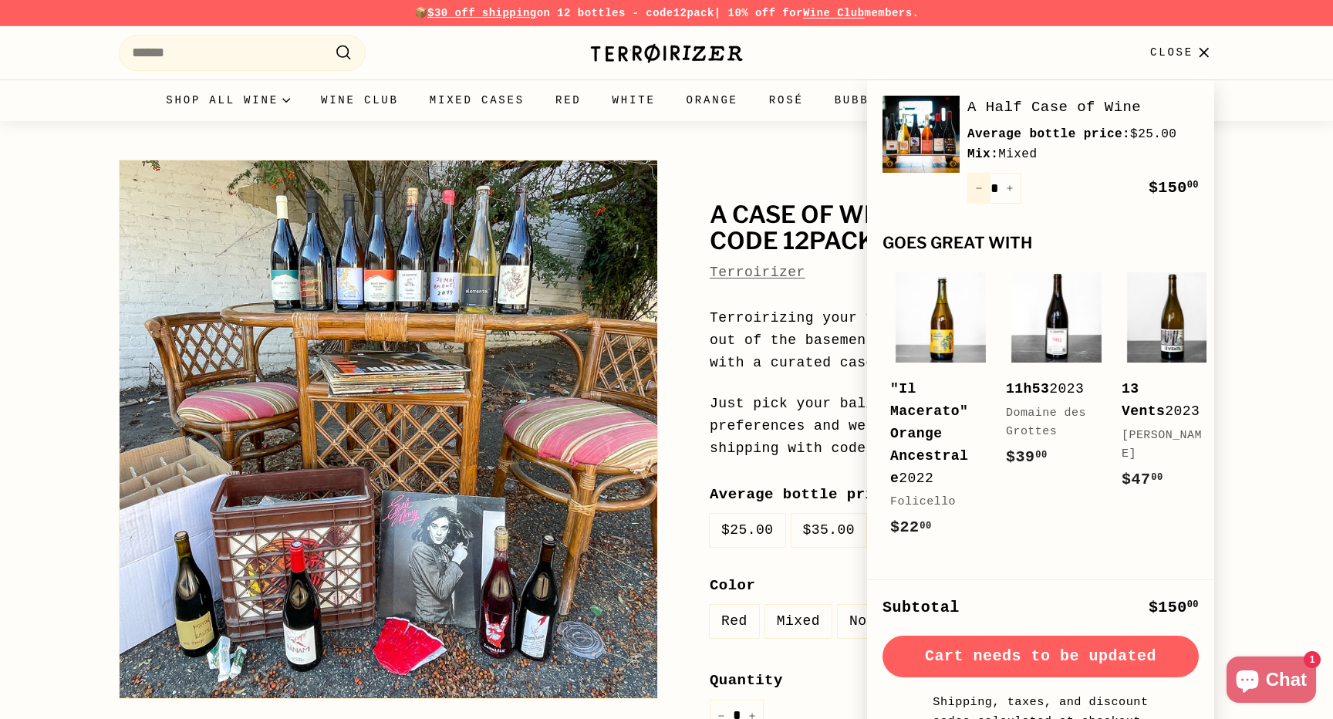
click at [976, 191] on icon "Reduce item quantity by one" at bounding box center [979, 188] width 8 height 8
type input "*"
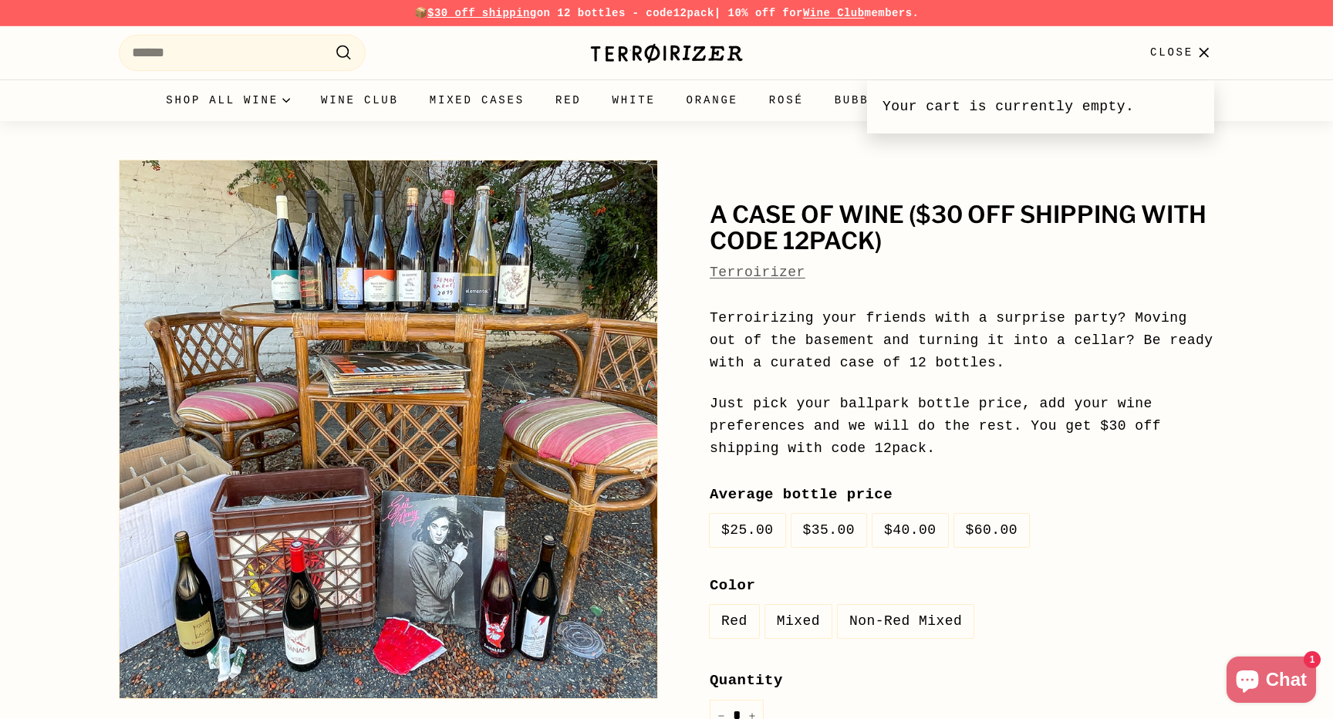
click at [1201, 55] on icon "button" at bounding box center [1203, 52] width 8 height 8
click at [481, 101] on link "Mixed Cases" at bounding box center [477, 100] width 126 height 42
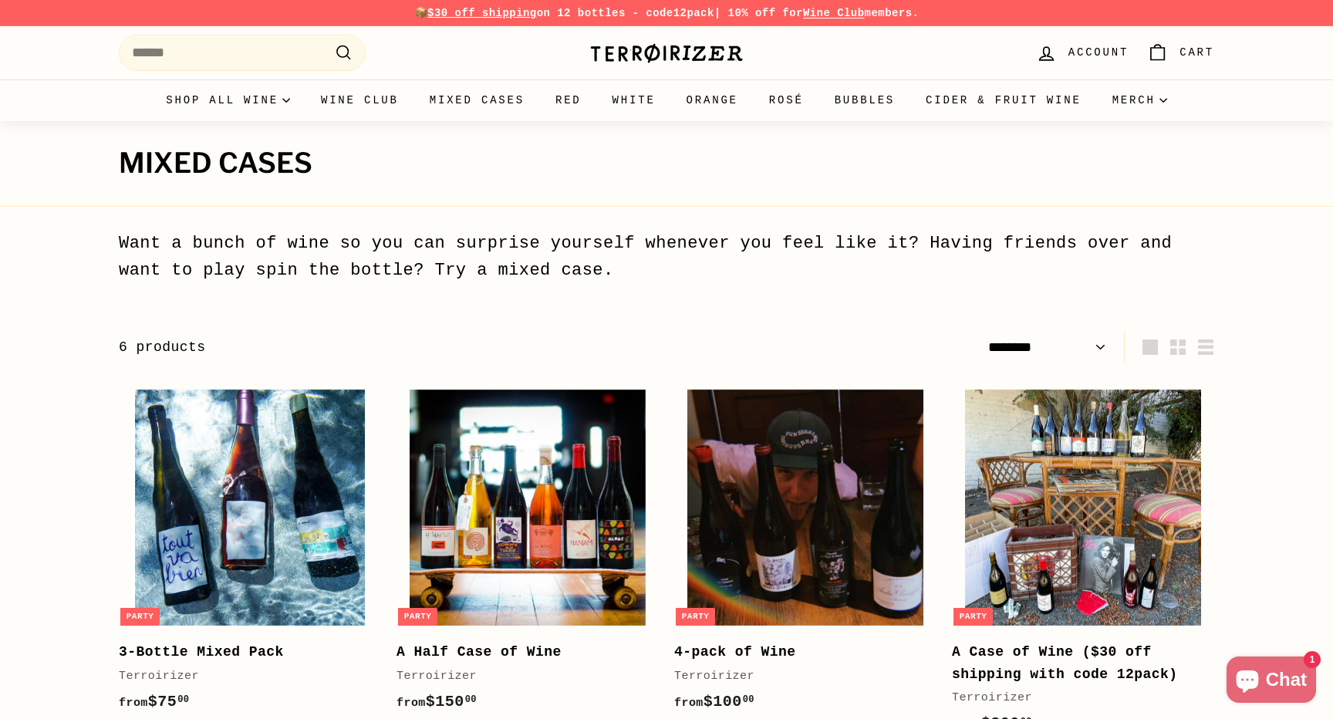
select select "******"
